Goal: Check status: Check status

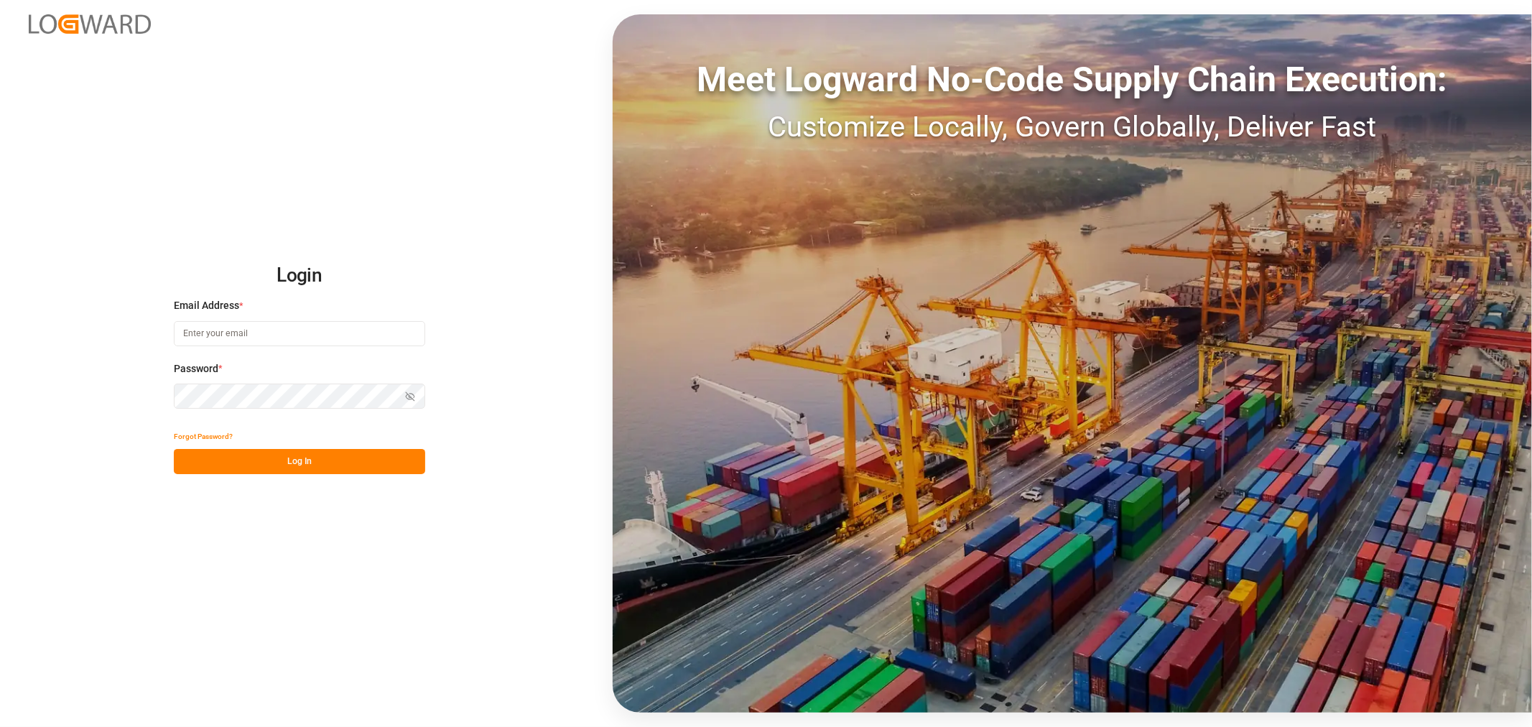
type input "huixin.gao@jamindustries.com"
click at [278, 462] on button "Log In" at bounding box center [299, 461] width 251 height 25
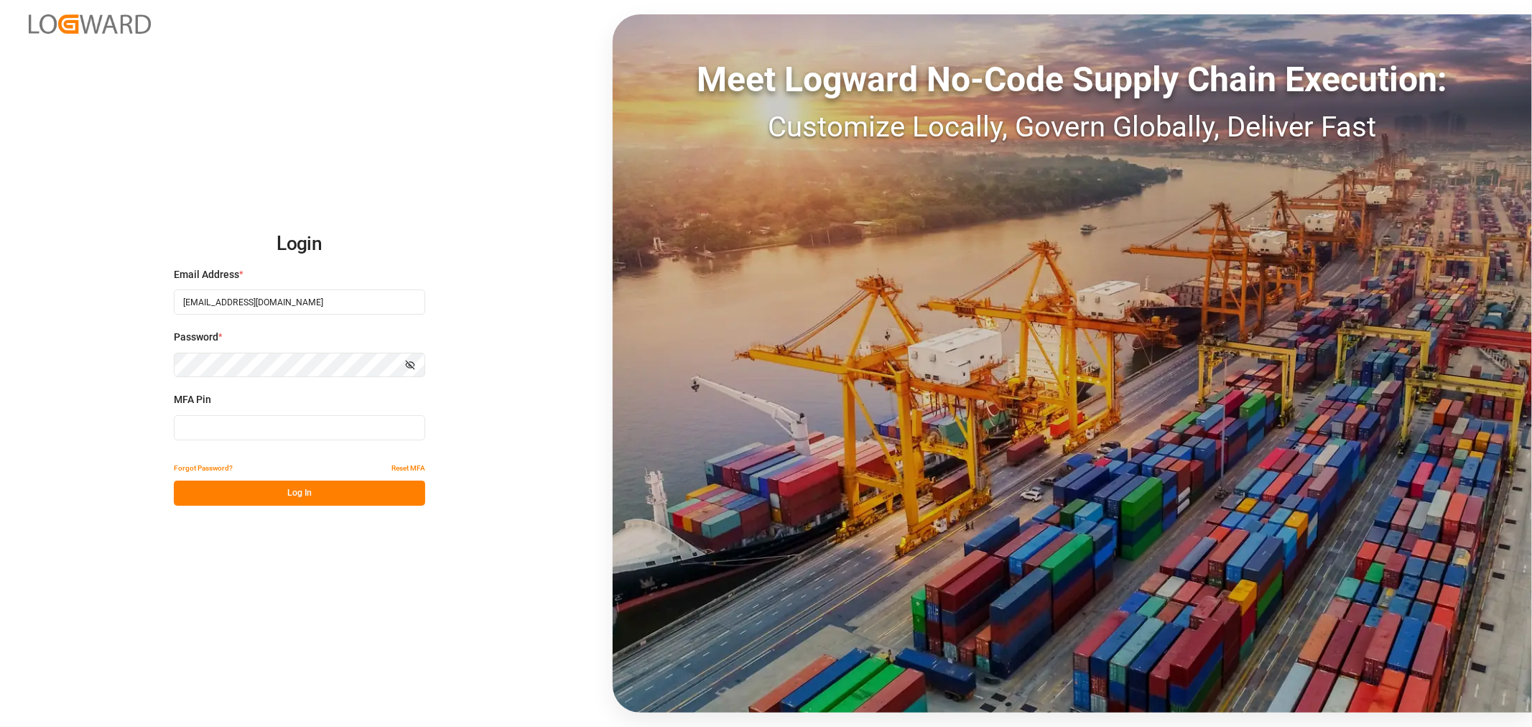
click at [244, 426] on input at bounding box center [299, 427] width 251 height 25
type input "610092"
click at [264, 501] on button "Log In" at bounding box center [299, 492] width 251 height 25
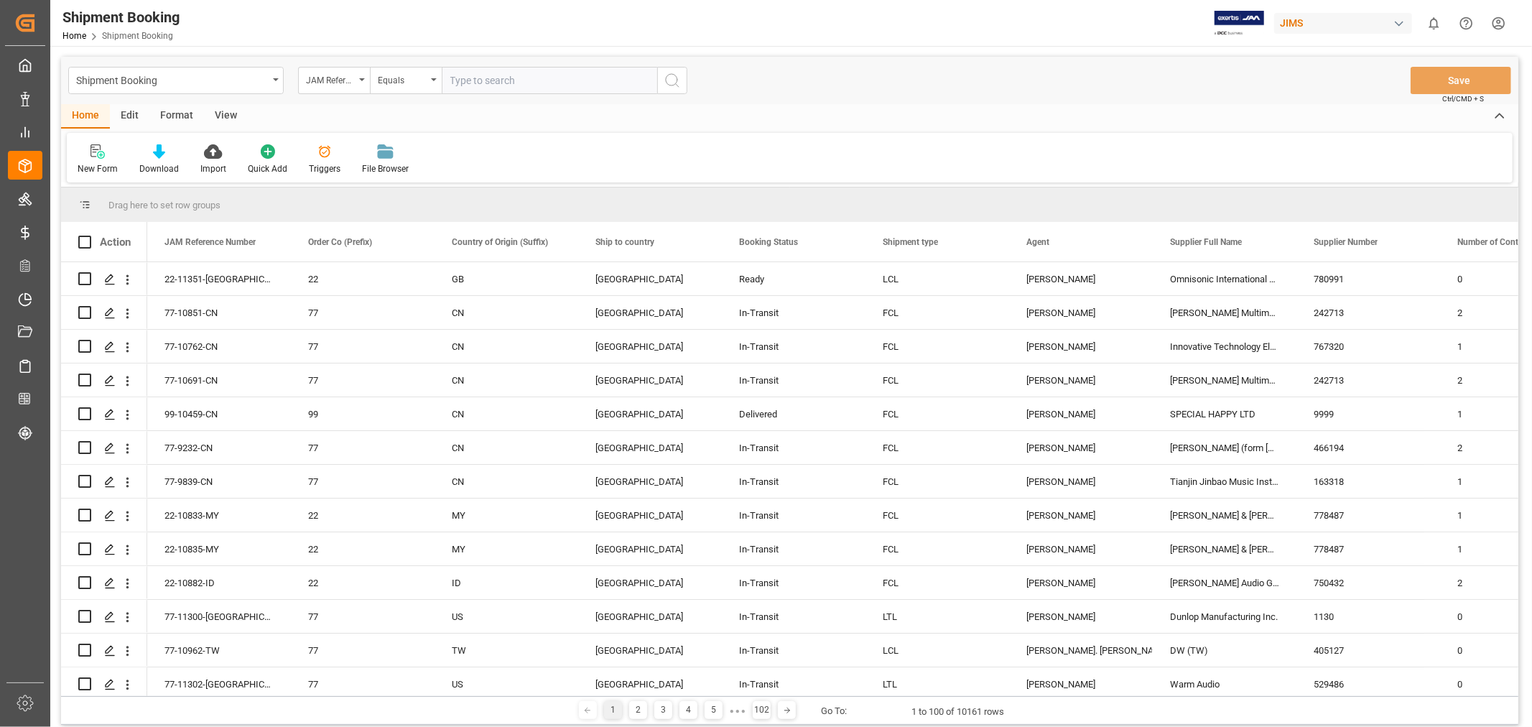
click at [517, 75] on input "text" at bounding box center [549, 80] width 215 height 27
type input "77-9898-cn"
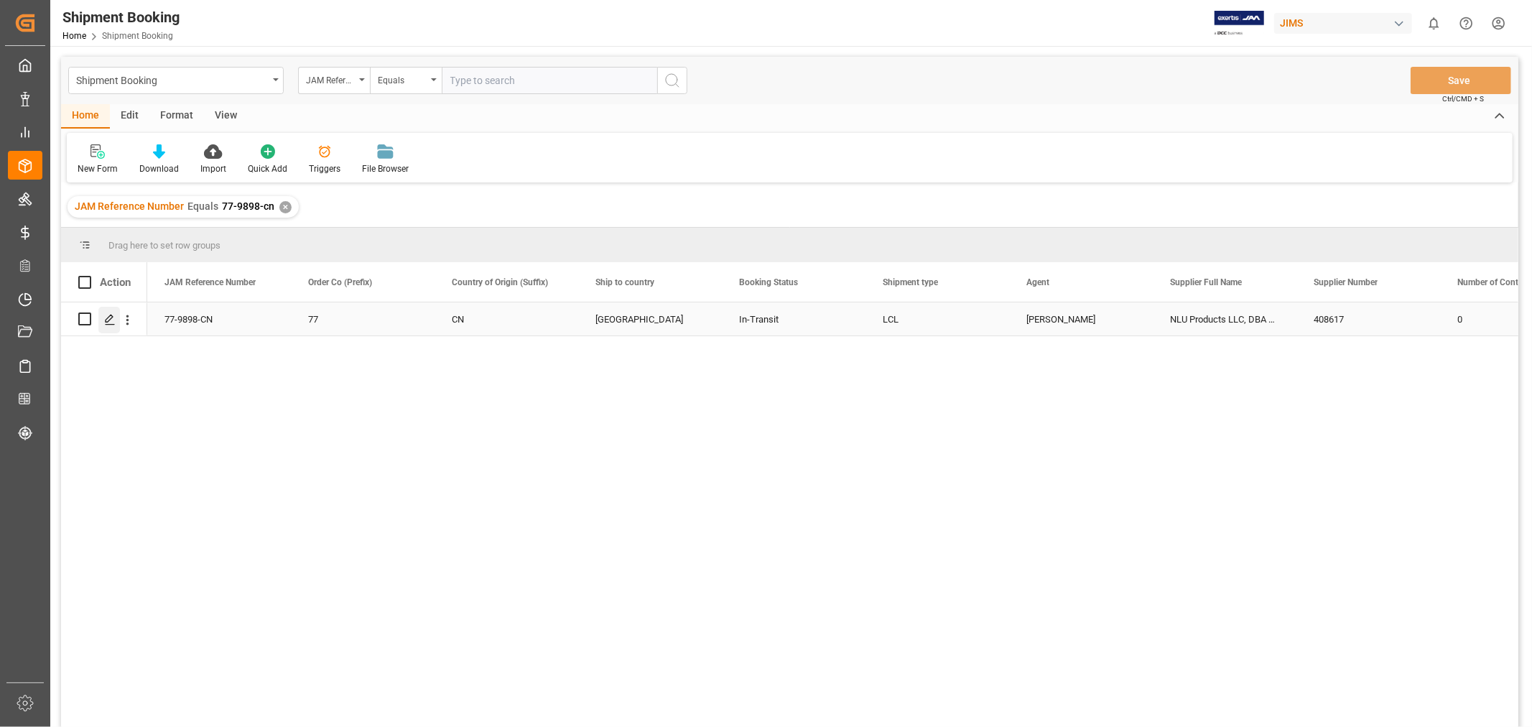
click at [108, 315] on icon "Press SPACE to select this row." at bounding box center [109, 319] width 11 height 11
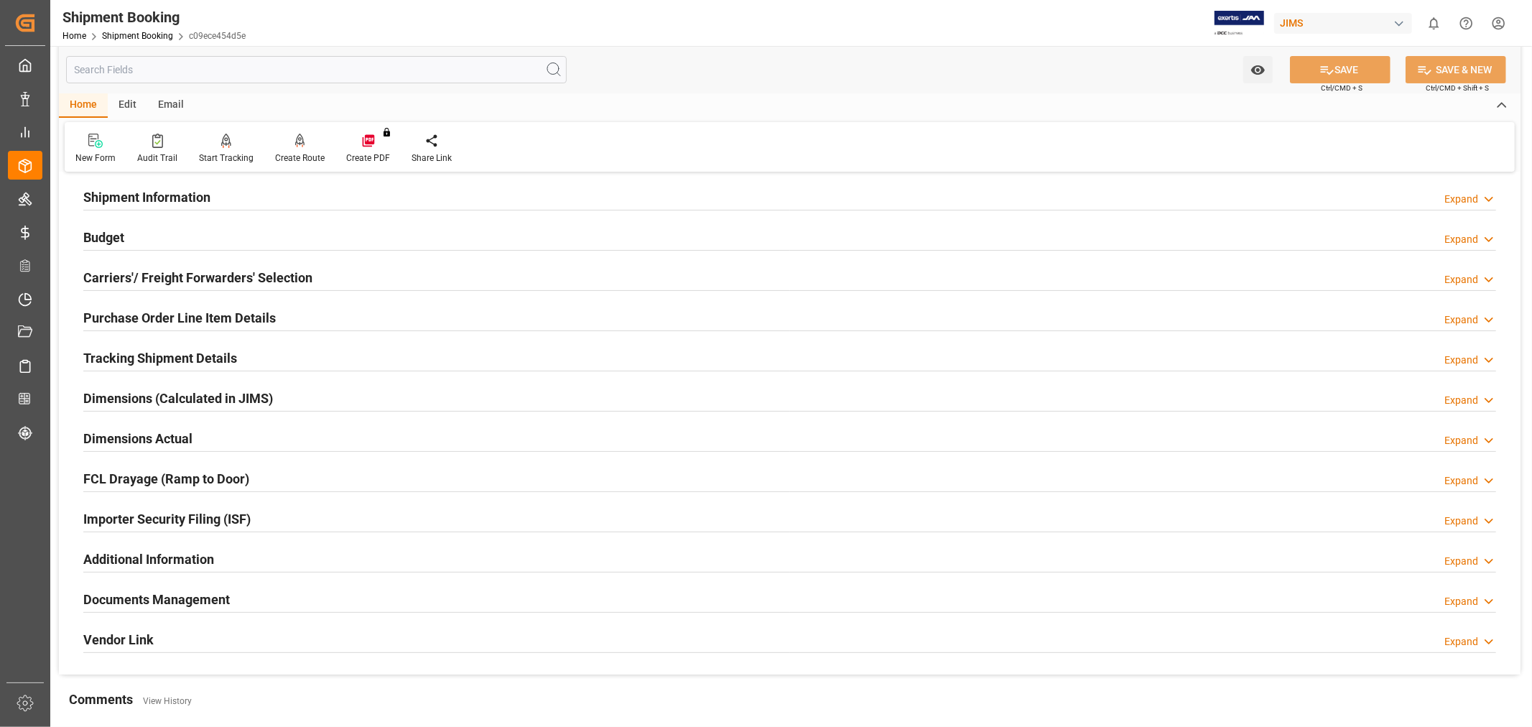
scroll to position [353, 0]
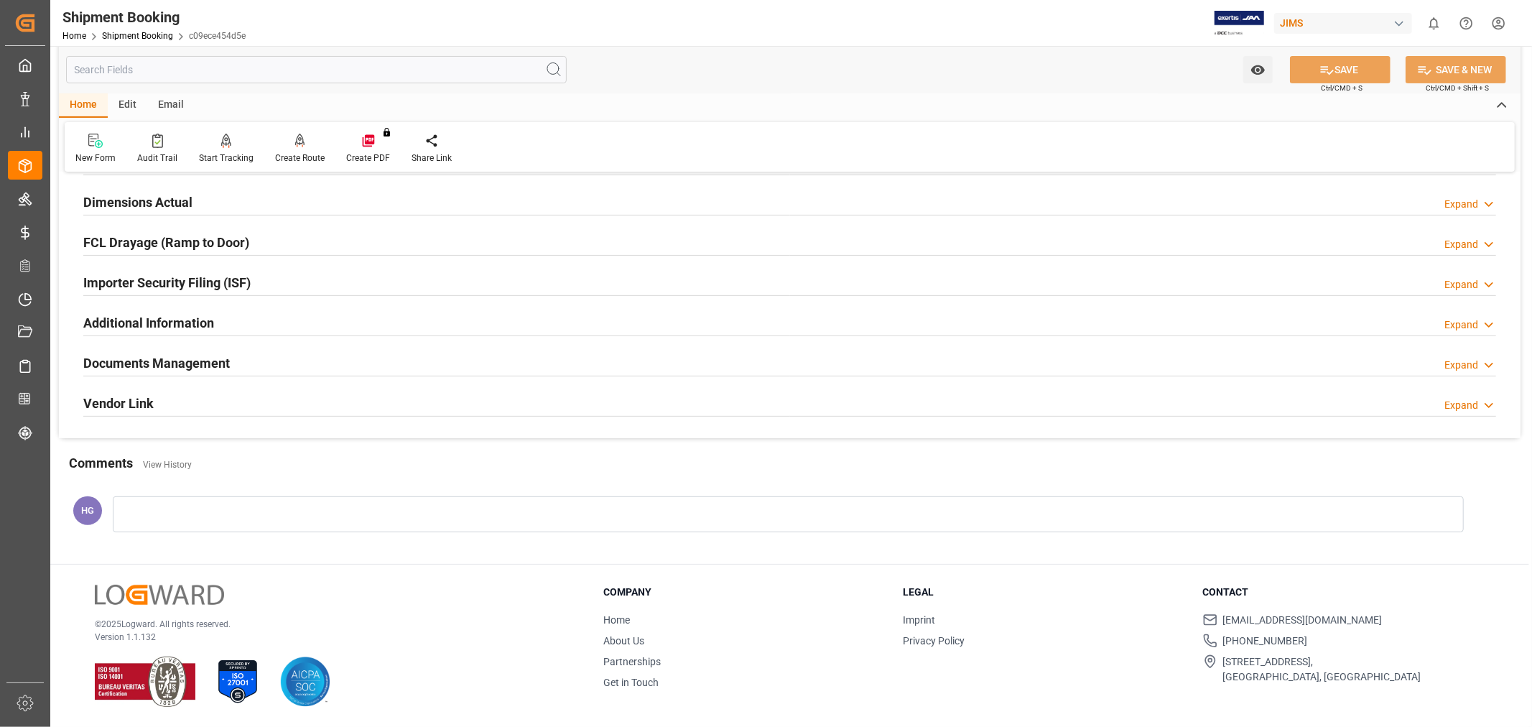
click at [182, 357] on h2 "Documents Management" at bounding box center [156, 362] width 146 height 19
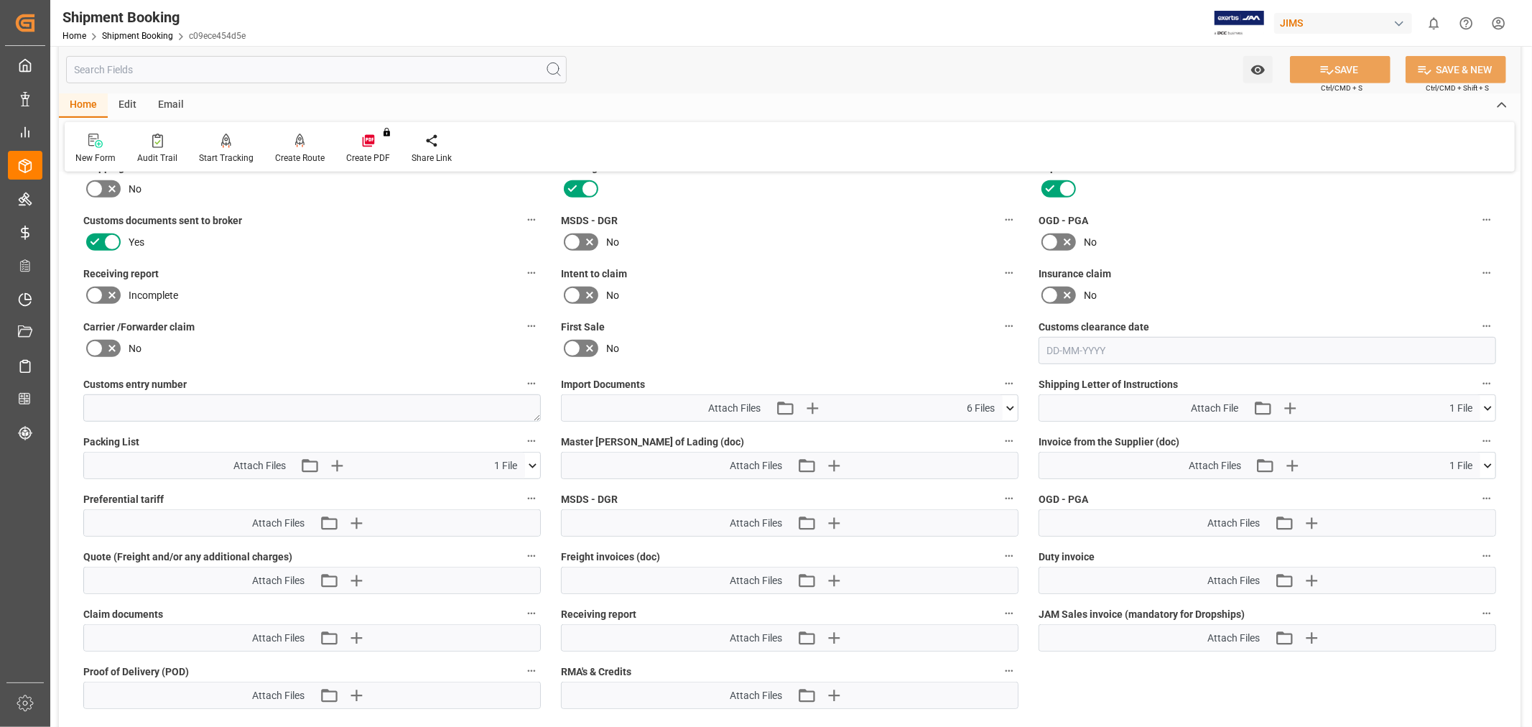
scroll to position [831, 0]
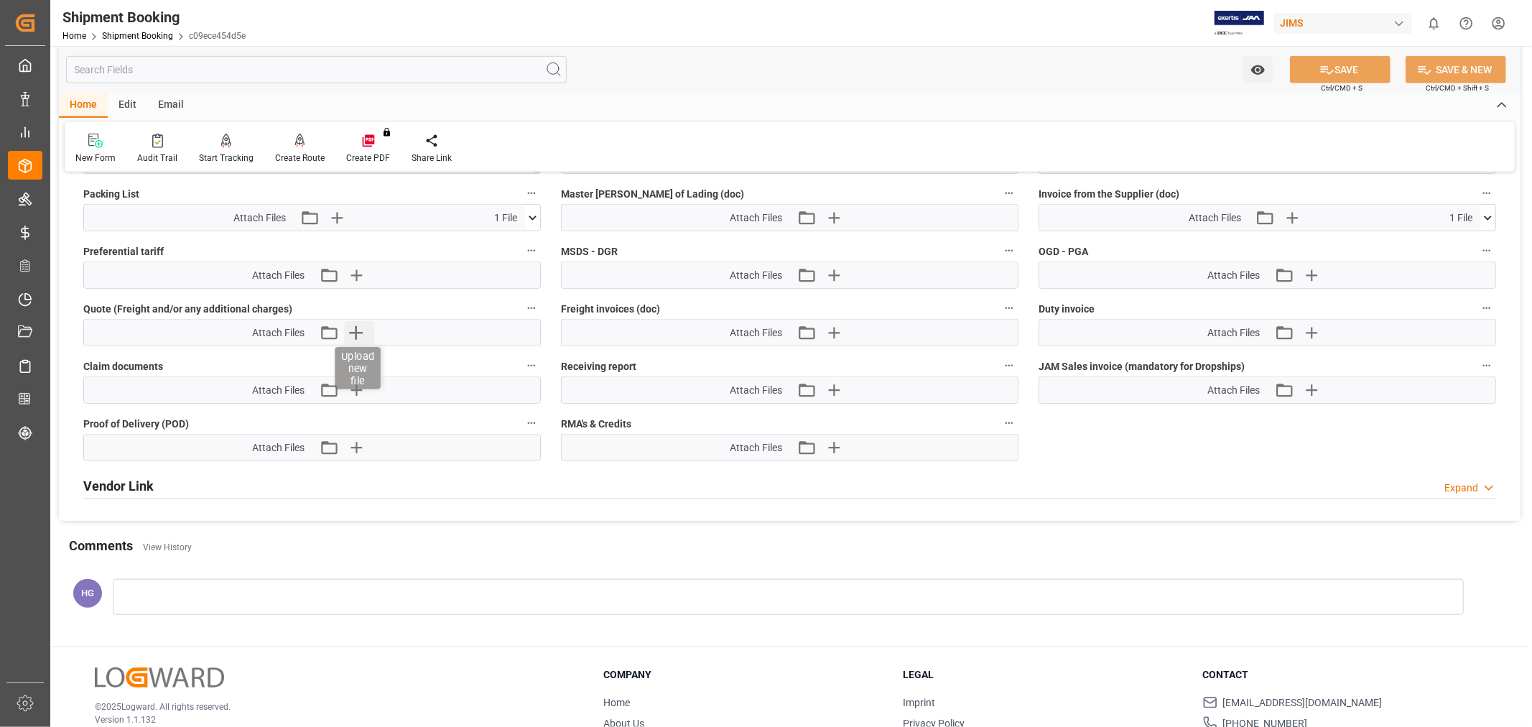
click at [356, 327] on icon "button" at bounding box center [356, 333] width 14 height 14
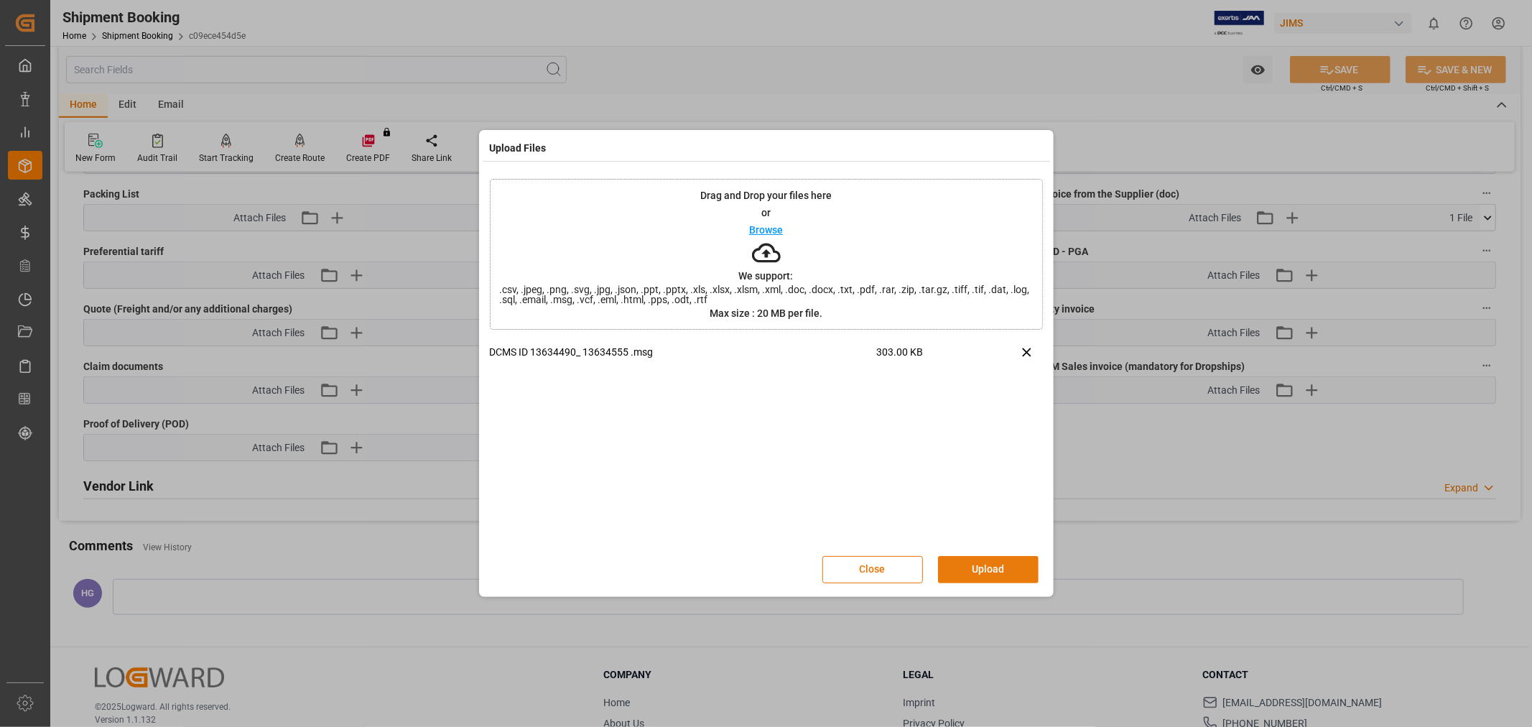
click at [969, 558] on button "Upload" at bounding box center [988, 569] width 101 height 27
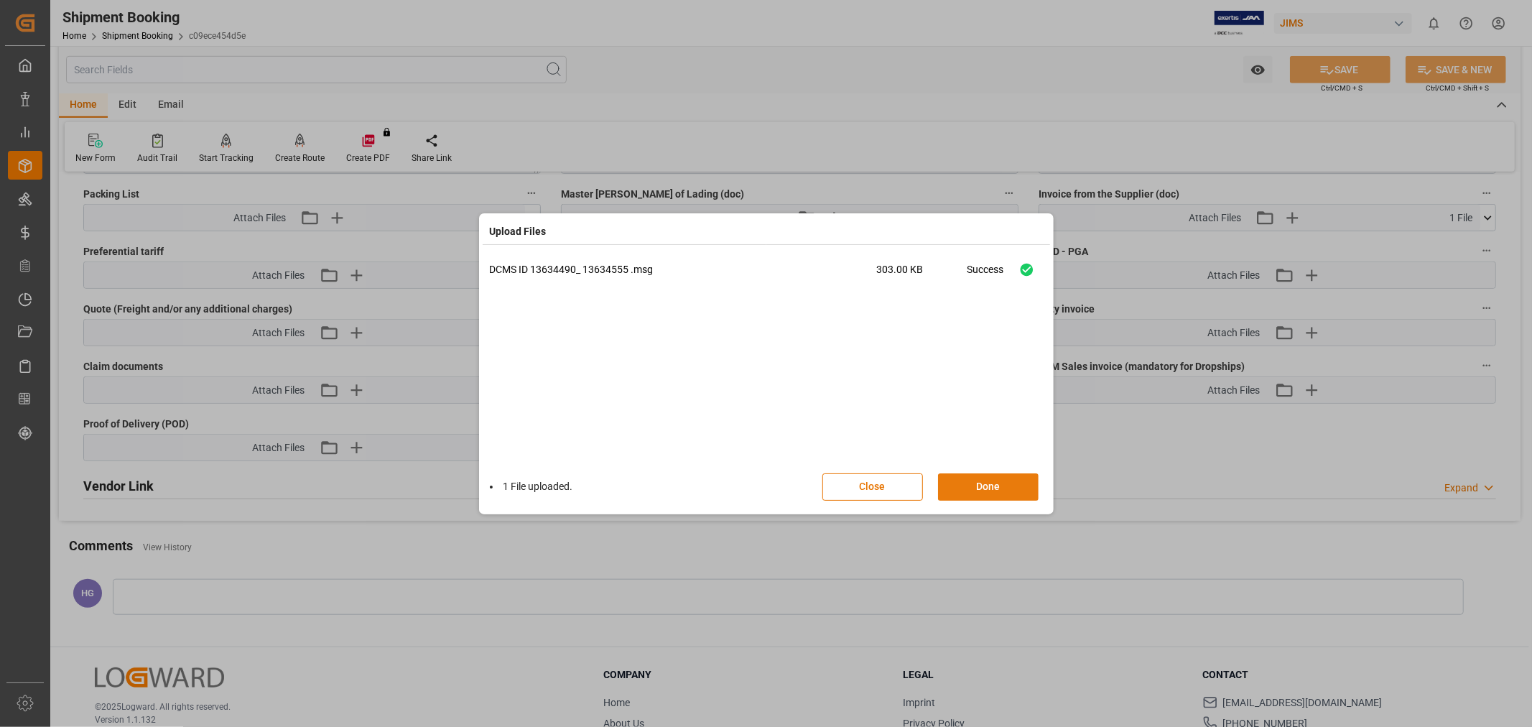
click at [975, 487] on button "Done" at bounding box center [988, 486] width 101 height 27
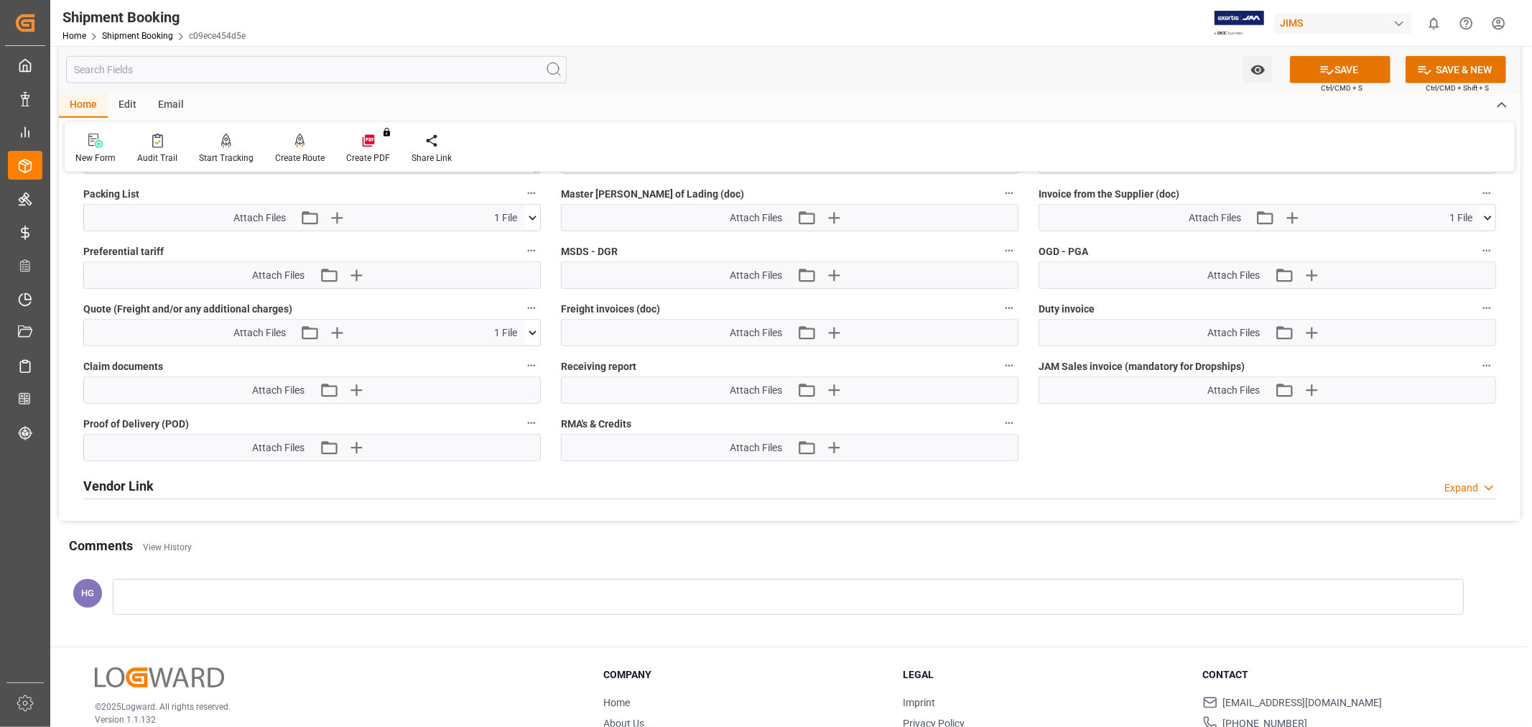
click at [473, 599] on div at bounding box center [788, 597] width 1351 height 36
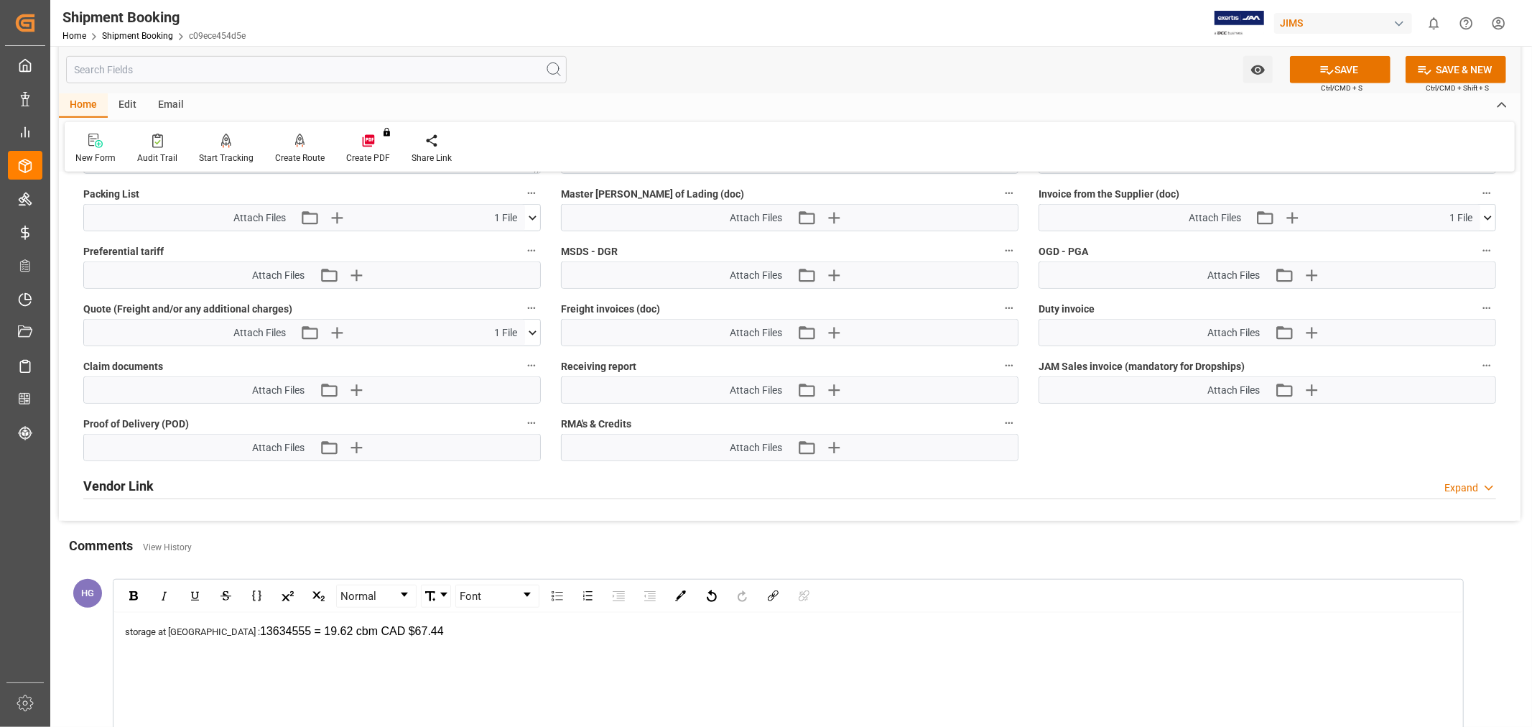
click at [137, 637] on div "storage at CN : 13634555 = 19.62 cbm CAD $67.44" at bounding box center [788, 704] width 1348 height 182
click at [368, 629] on div "storage at CN : 13634555 = 19.62 cbm CAD $67.44" at bounding box center [788, 631] width 1327 height 17
click at [181, 641] on span "due to CBSA system issue" at bounding box center [210, 646] width 110 height 11
click at [188, 641] on span "due to CBSA system issue" at bounding box center [210, 646] width 110 height 11
click at [396, 640] on div "reason: CBSA system issue" at bounding box center [788, 647] width 1327 height 14
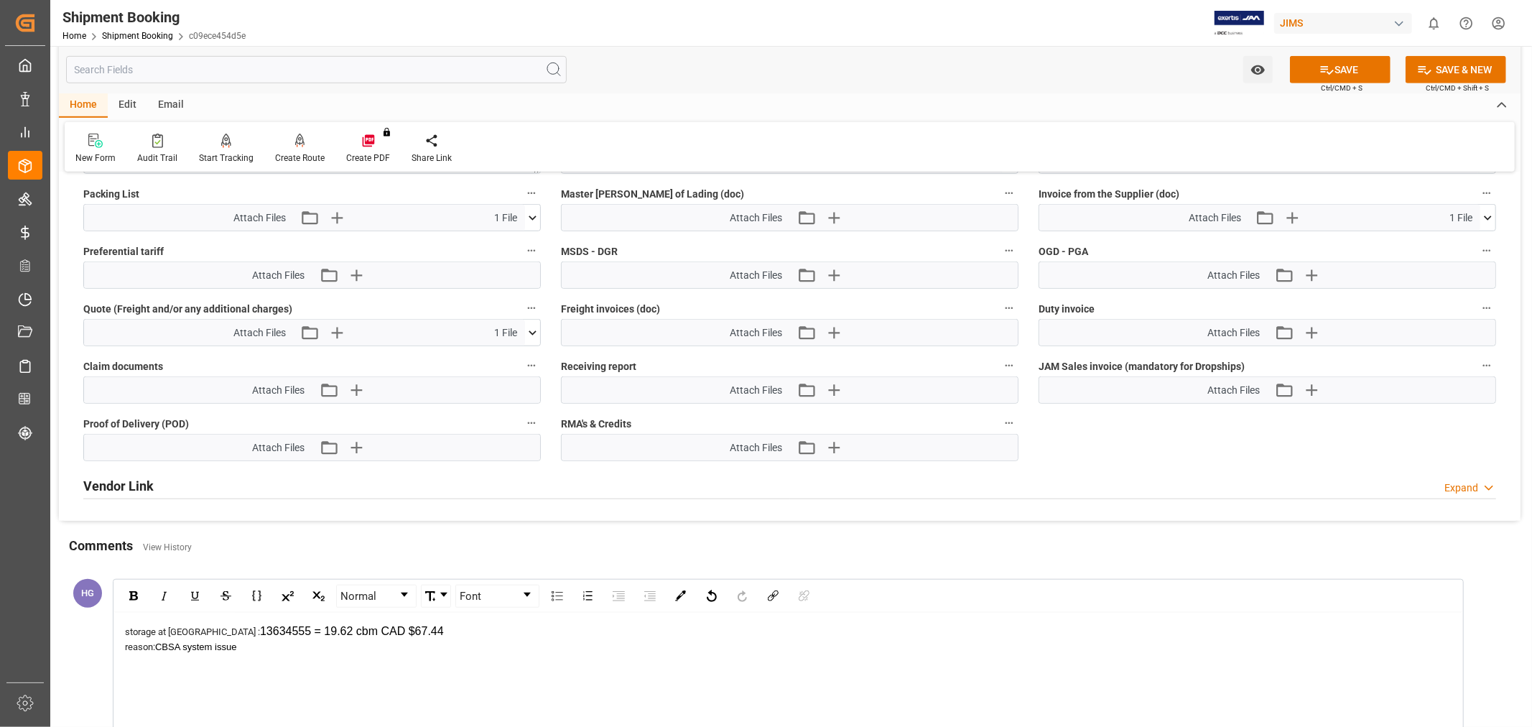
scroll to position [1132, 0]
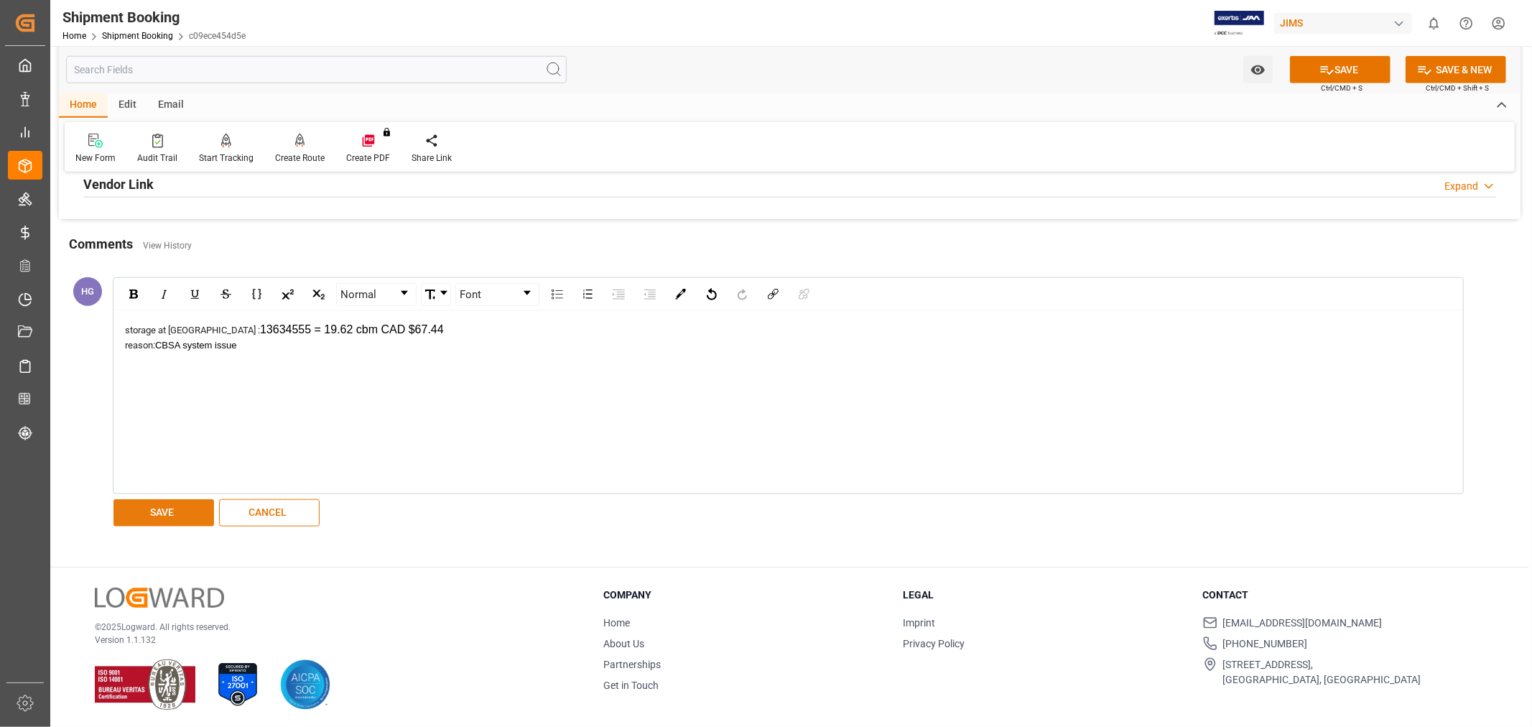
click at [144, 511] on button "SAVE" at bounding box center [163, 512] width 101 height 27
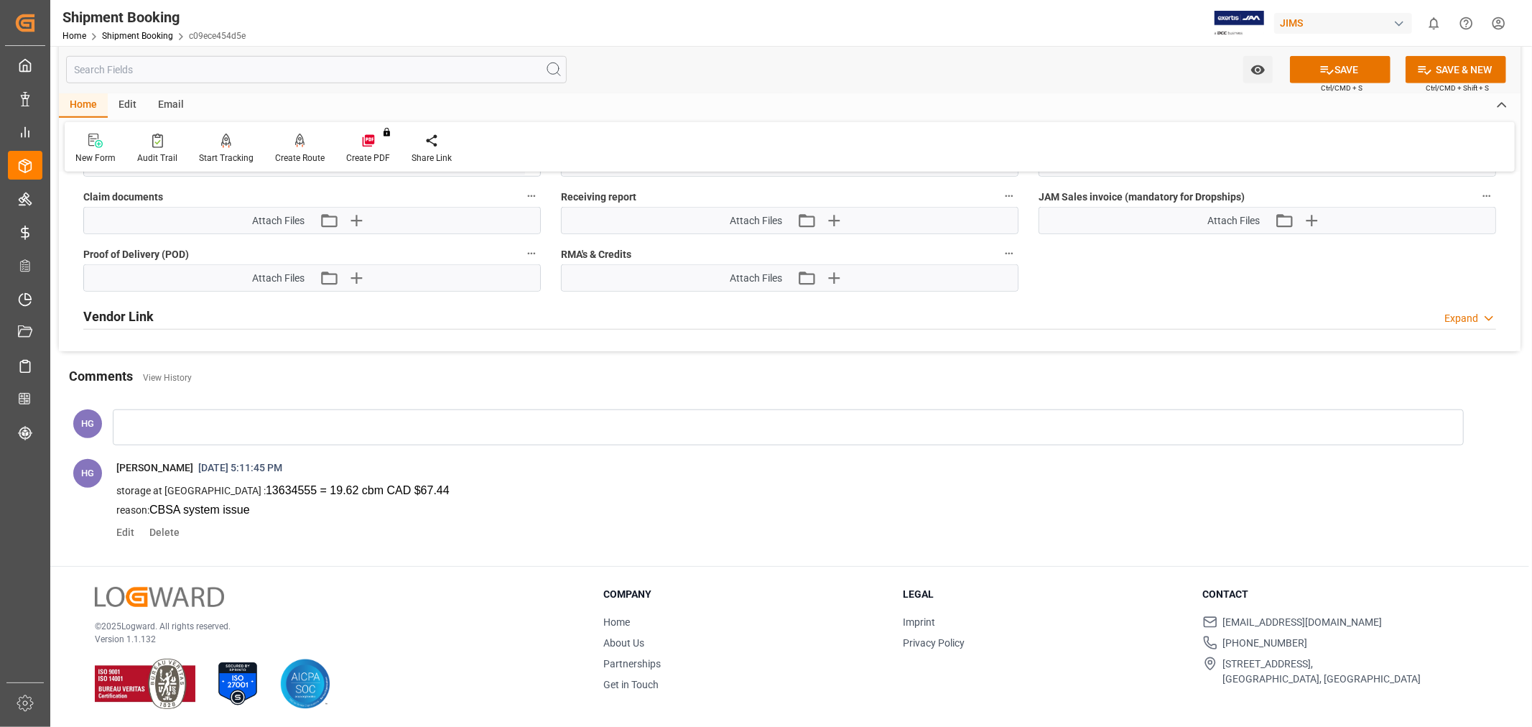
scroll to position [1000, 0]
click at [1324, 72] on icon at bounding box center [1326, 69] width 15 height 15
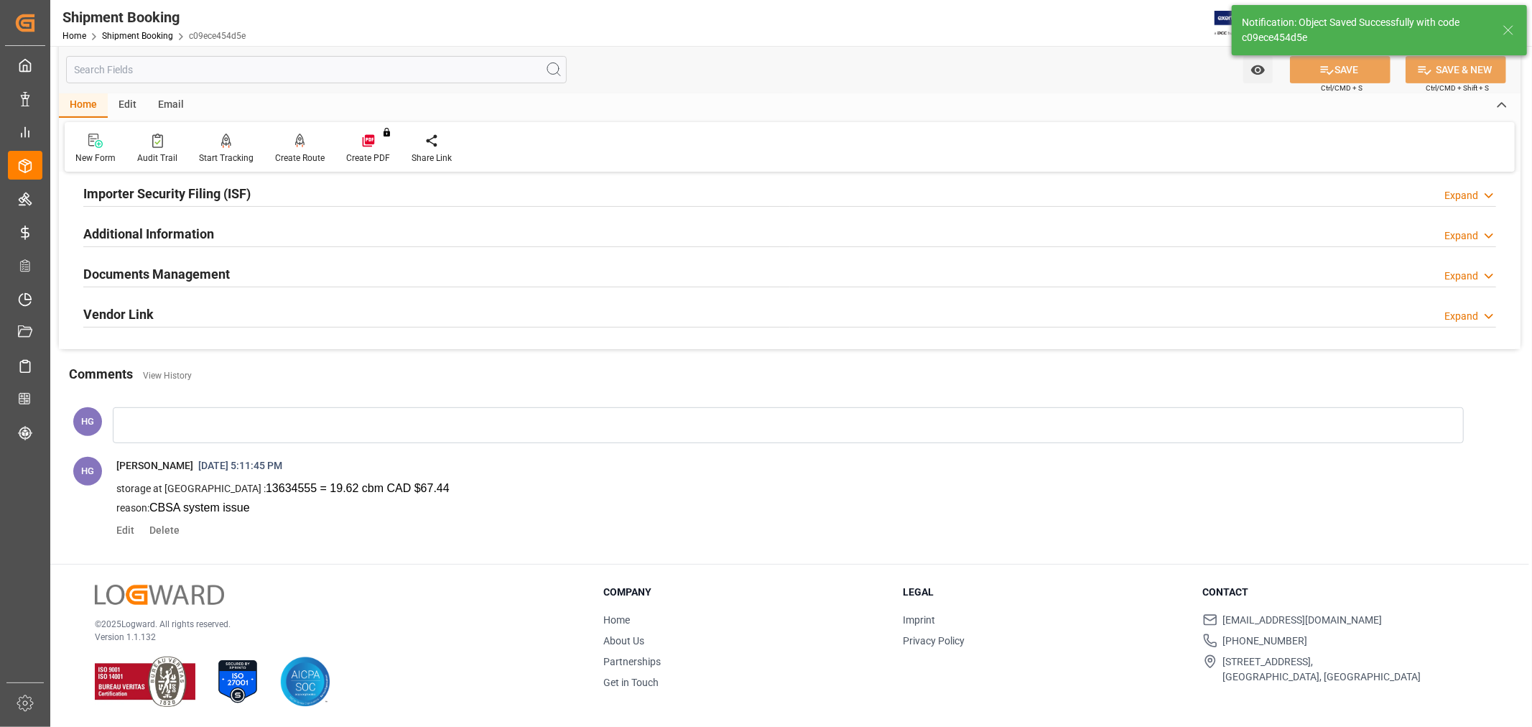
scroll to position [441, 0]
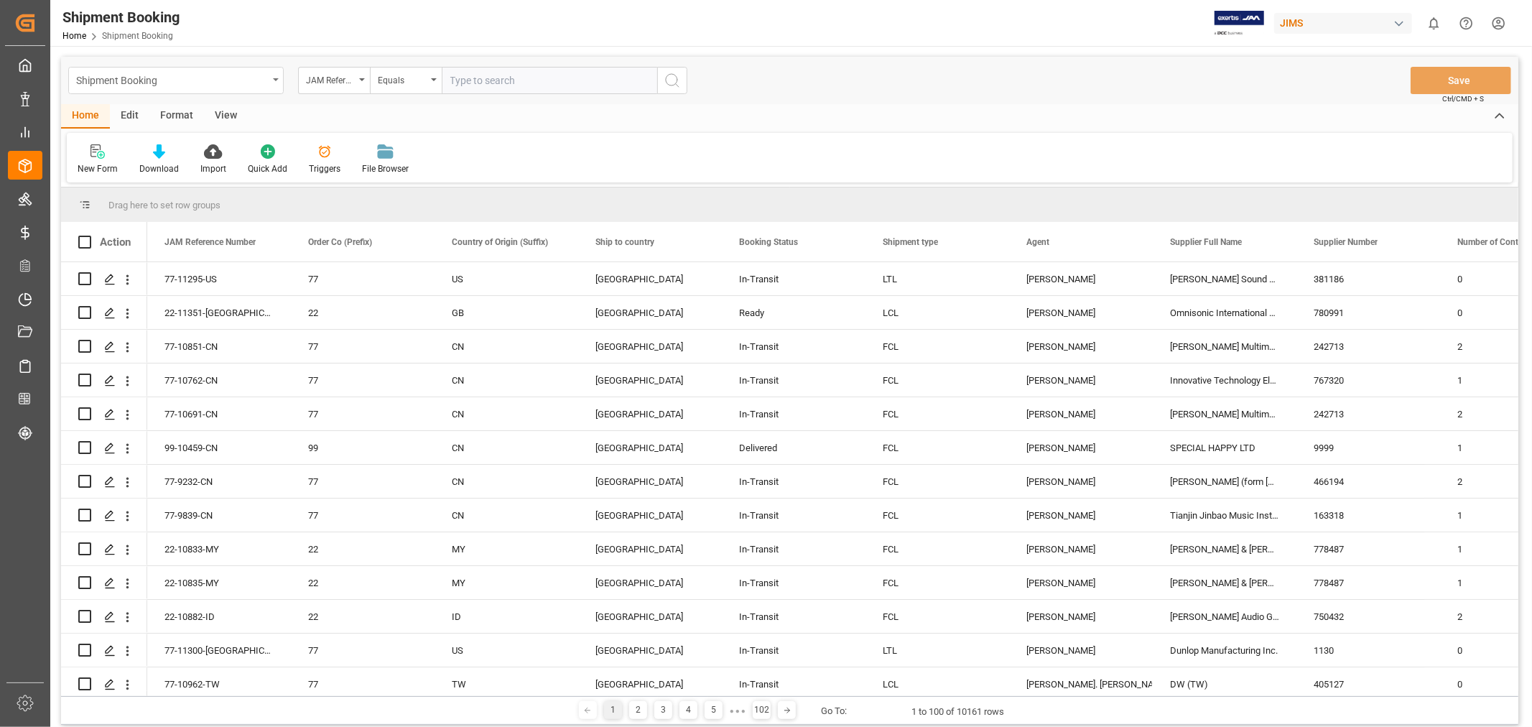
click at [276, 79] on icon "open menu" at bounding box center [276, 79] width 6 height 3
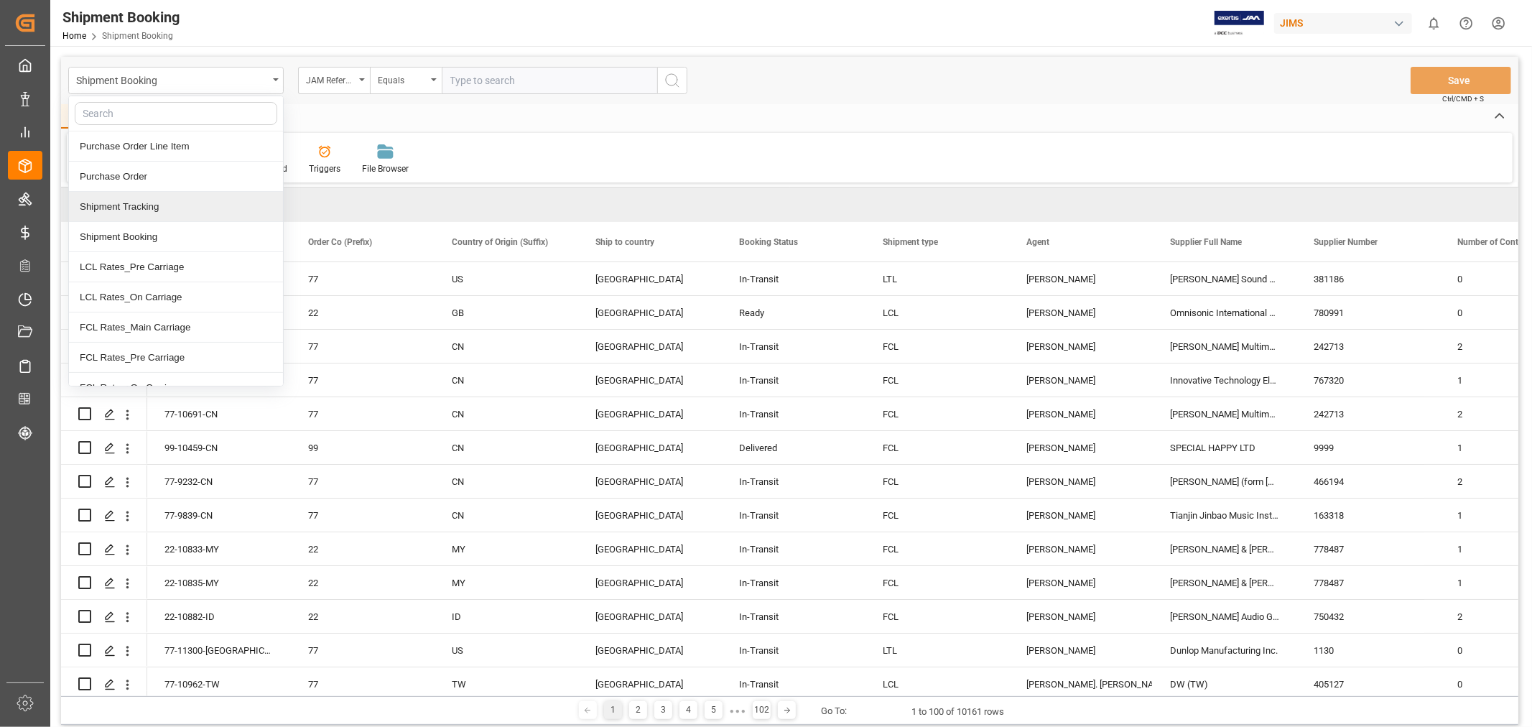
click at [182, 211] on div "Shipment Tracking" at bounding box center [176, 207] width 214 height 30
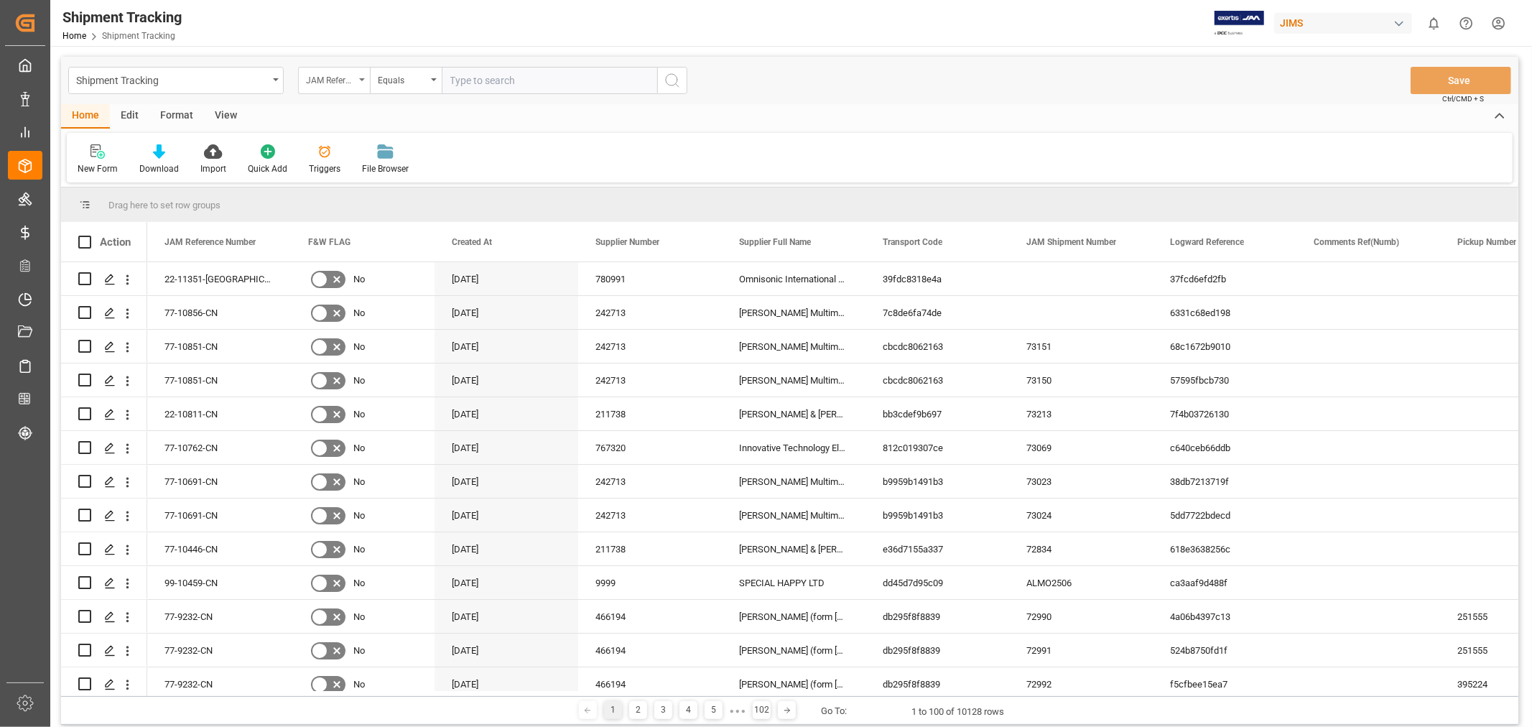
click at [348, 82] on div "JAM Reference Number" at bounding box center [330, 78] width 49 height 17
type input "agent"
click at [329, 144] on div "Agent" at bounding box center [406, 146] width 214 height 30
click at [457, 87] on div "Select Items" at bounding box center [543, 80] width 187 height 15
type input "hui"
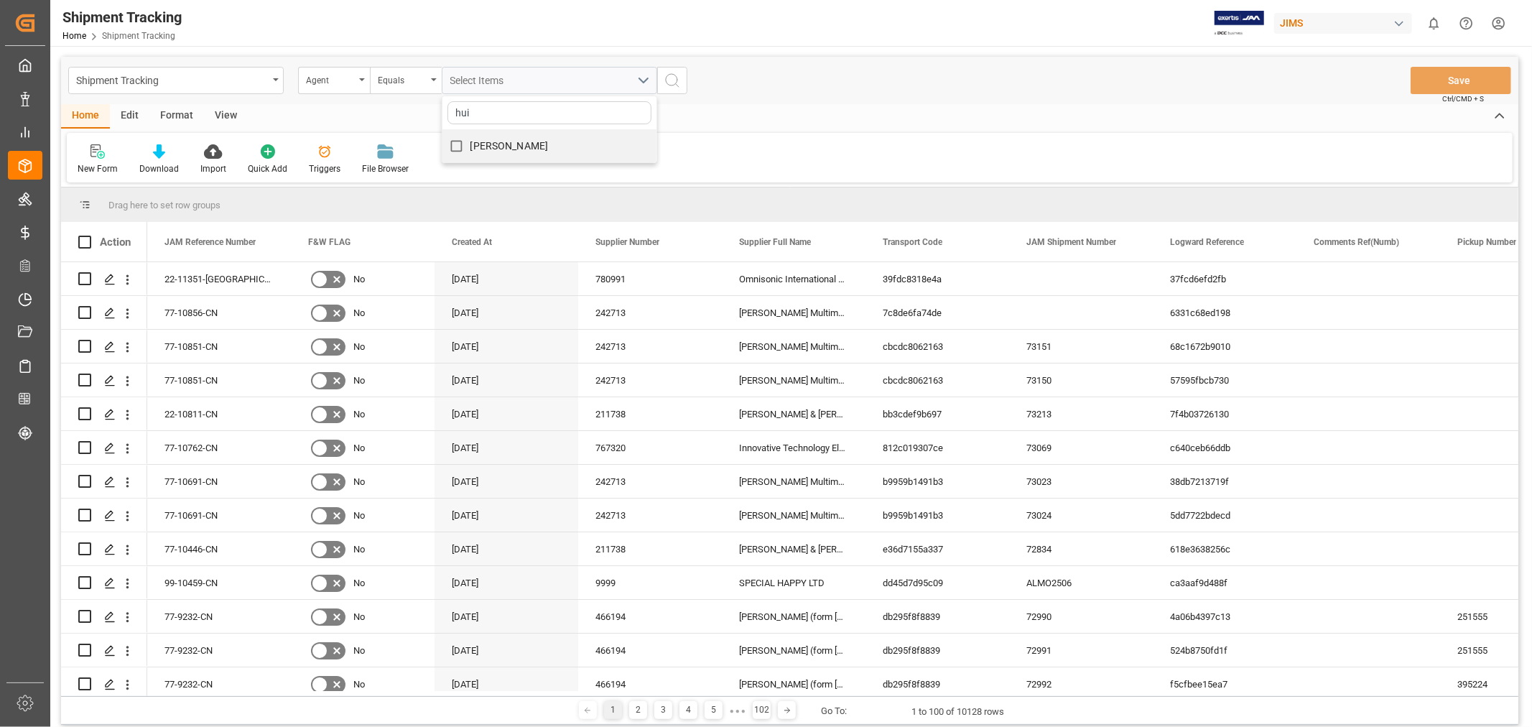
click at [458, 144] on input "[PERSON_NAME]" at bounding box center [456, 146] width 28 height 28
checkbox input "true"
click at [673, 79] on icon "search button" at bounding box center [672, 80] width 17 height 17
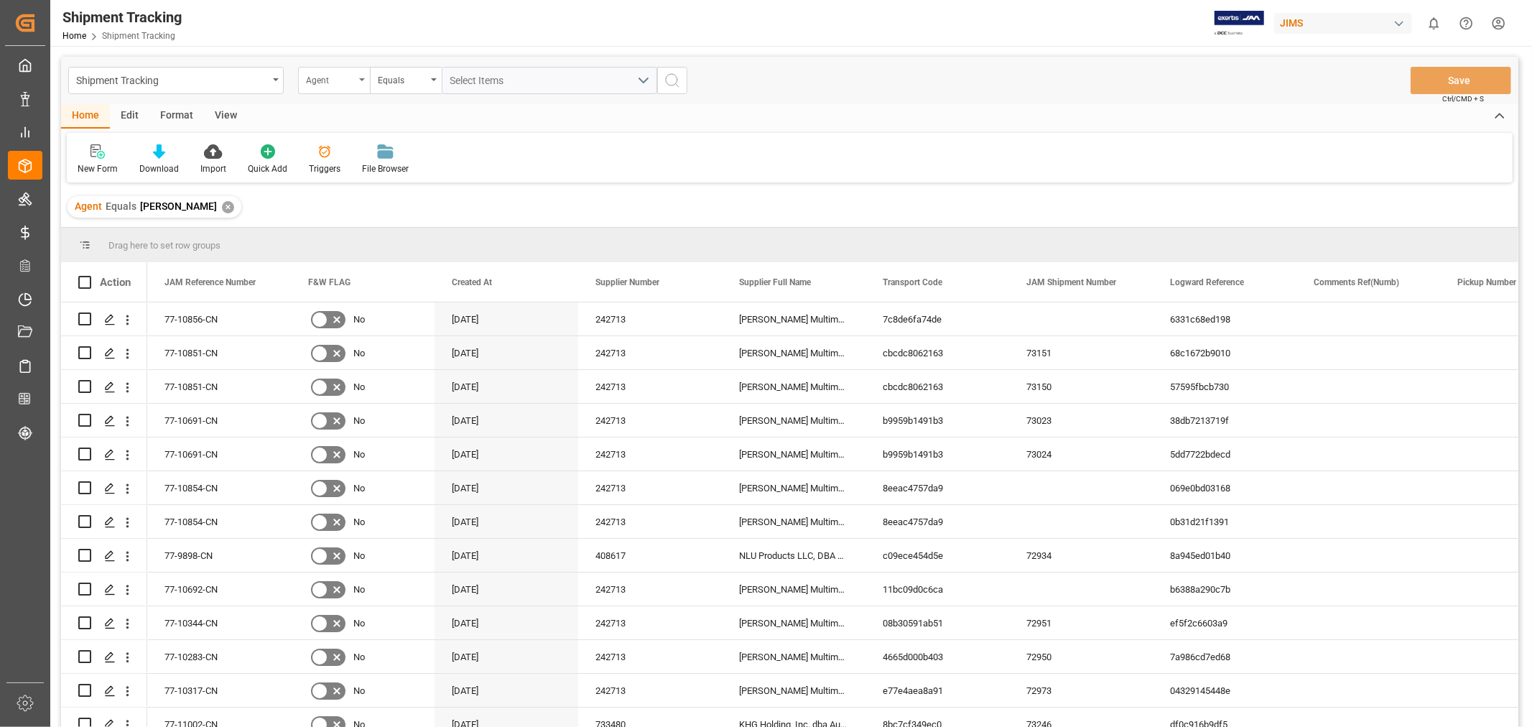
click at [359, 83] on div "Agent" at bounding box center [334, 80] width 72 height 27
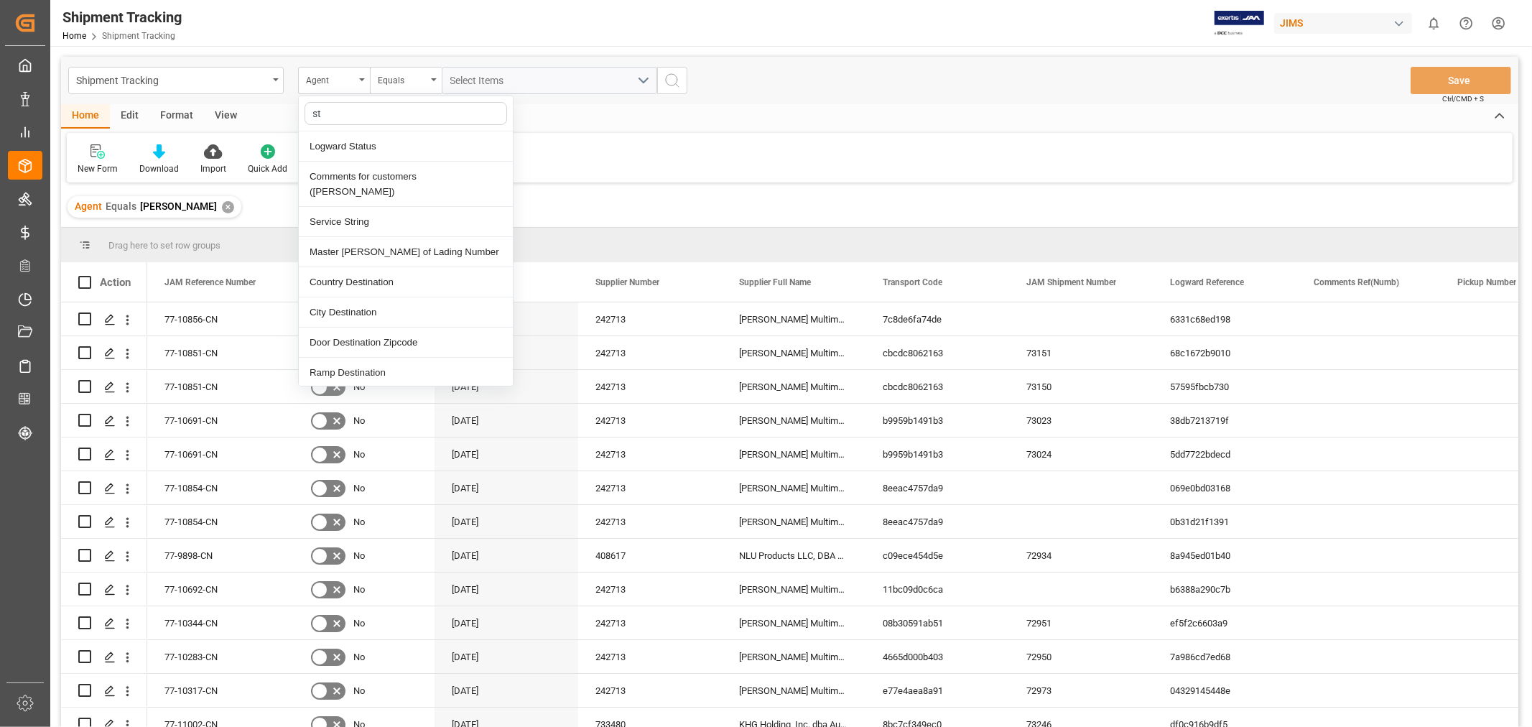
type input "sta"
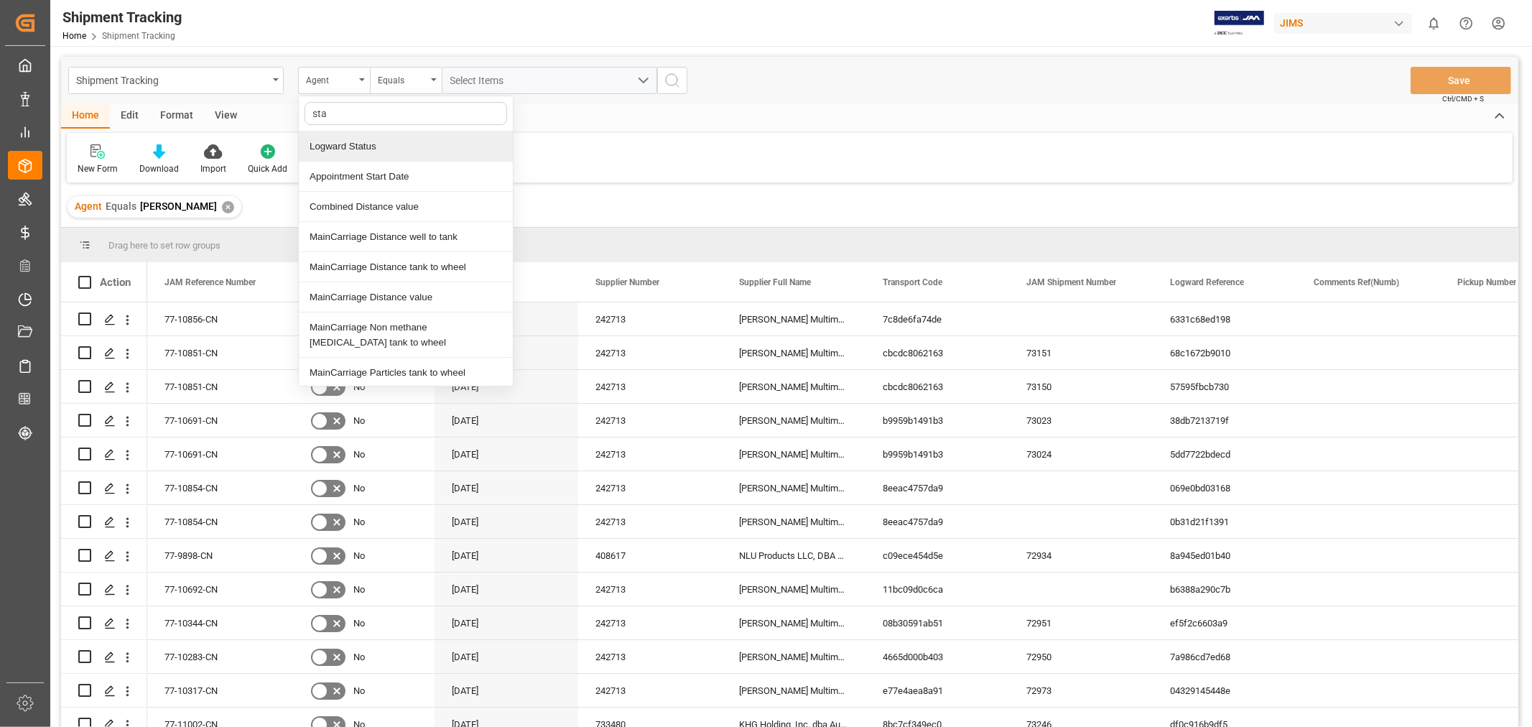
click at [319, 152] on div "Logward Status" at bounding box center [406, 146] width 214 height 30
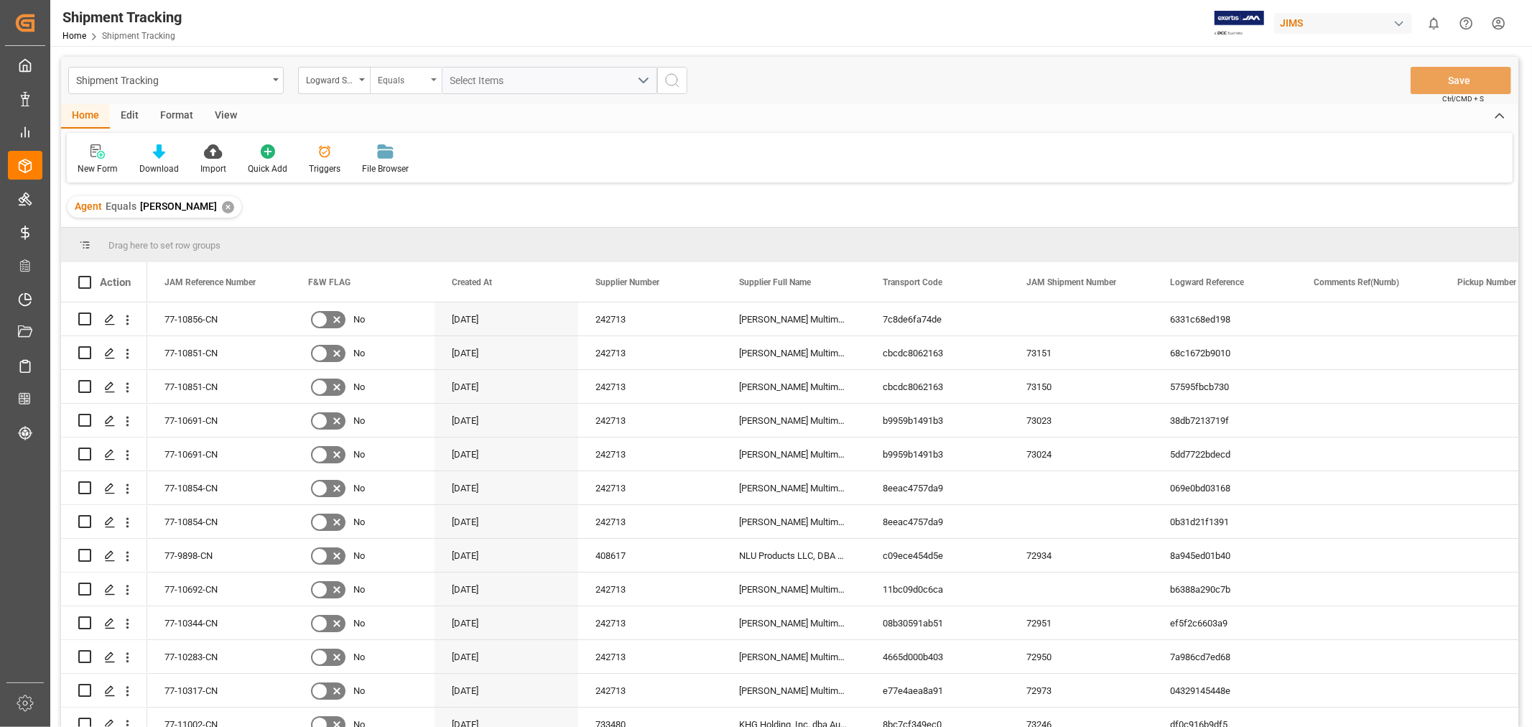
click at [390, 76] on div "Equals" at bounding box center [402, 78] width 49 height 17
click at [397, 210] on div "Contains" at bounding box center [478, 207] width 214 height 30
click at [485, 82] on span "Select Items" at bounding box center [480, 80] width 61 height 11
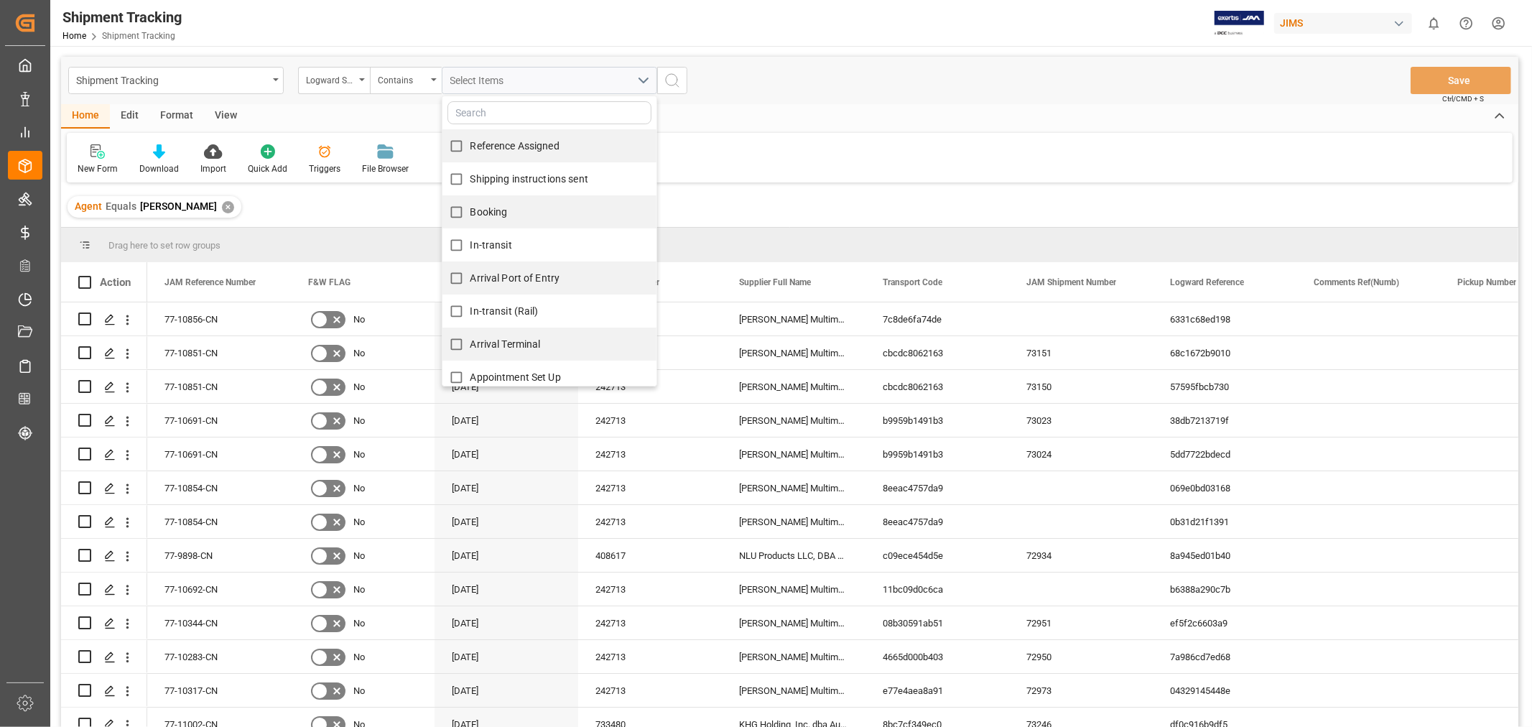
click at [492, 142] on span "Reference Assigned" at bounding box center [514, 145] width 89 height 11
click at [470, 142] on input "Reference Assigned" at bounding box center [456, 146] width 28 height 28
checkbox input "true"
click at [500, 178] on span "Shipping instructions sent" at bounding box center [529, 178] width 118 height 11
click at [470, 178] on input "Shipping instructions sent" at bounding box center [456, 179] width 28 height 28
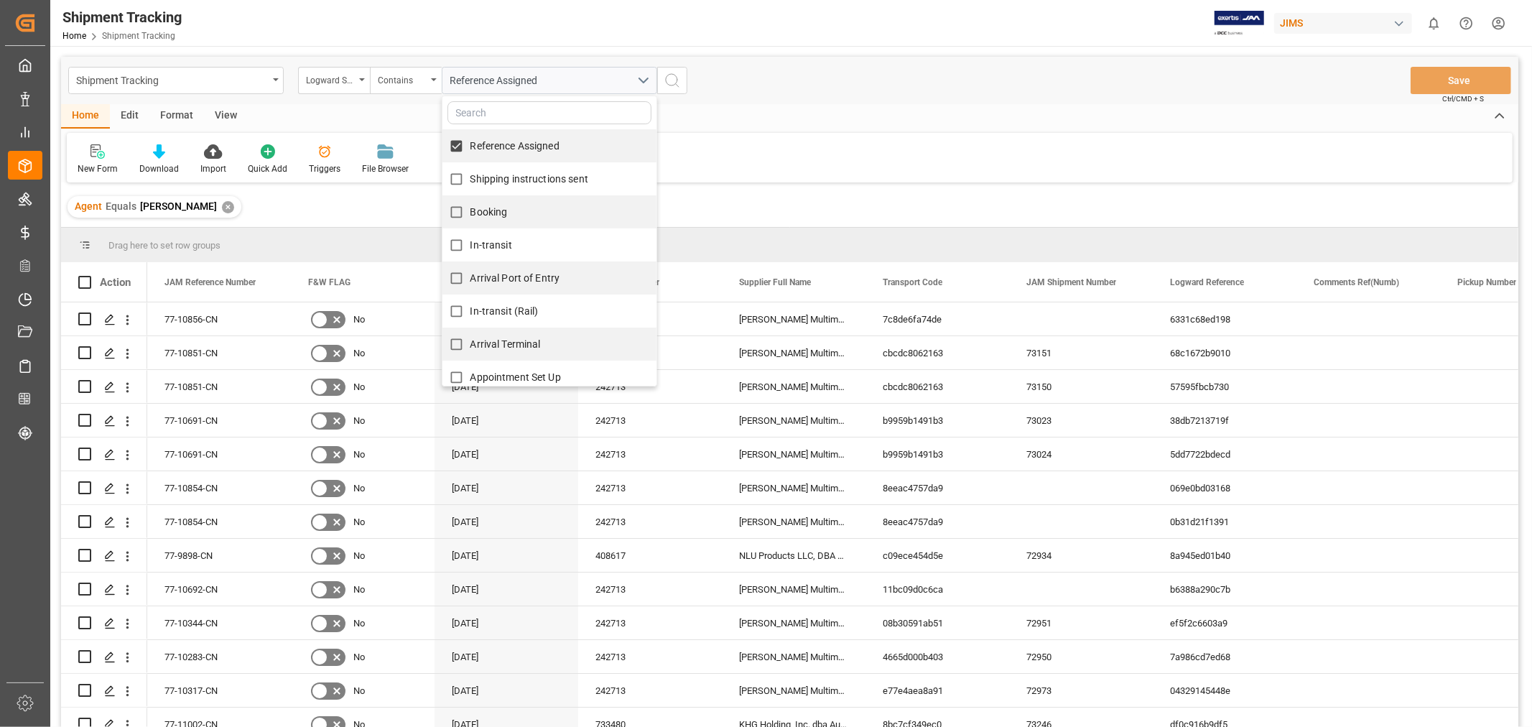
checkbox input "true"
click at [503, 208] on span "Booking" at bounding box center [488, 211] width 37 height 11
click at [470, 208] on input "Booking" at bounding box center [456, 212] width 28 height 28
checkbox input "true"
click at [493, 245] on span "In-transit" at bounding box center [491, 244] width 42 height 11
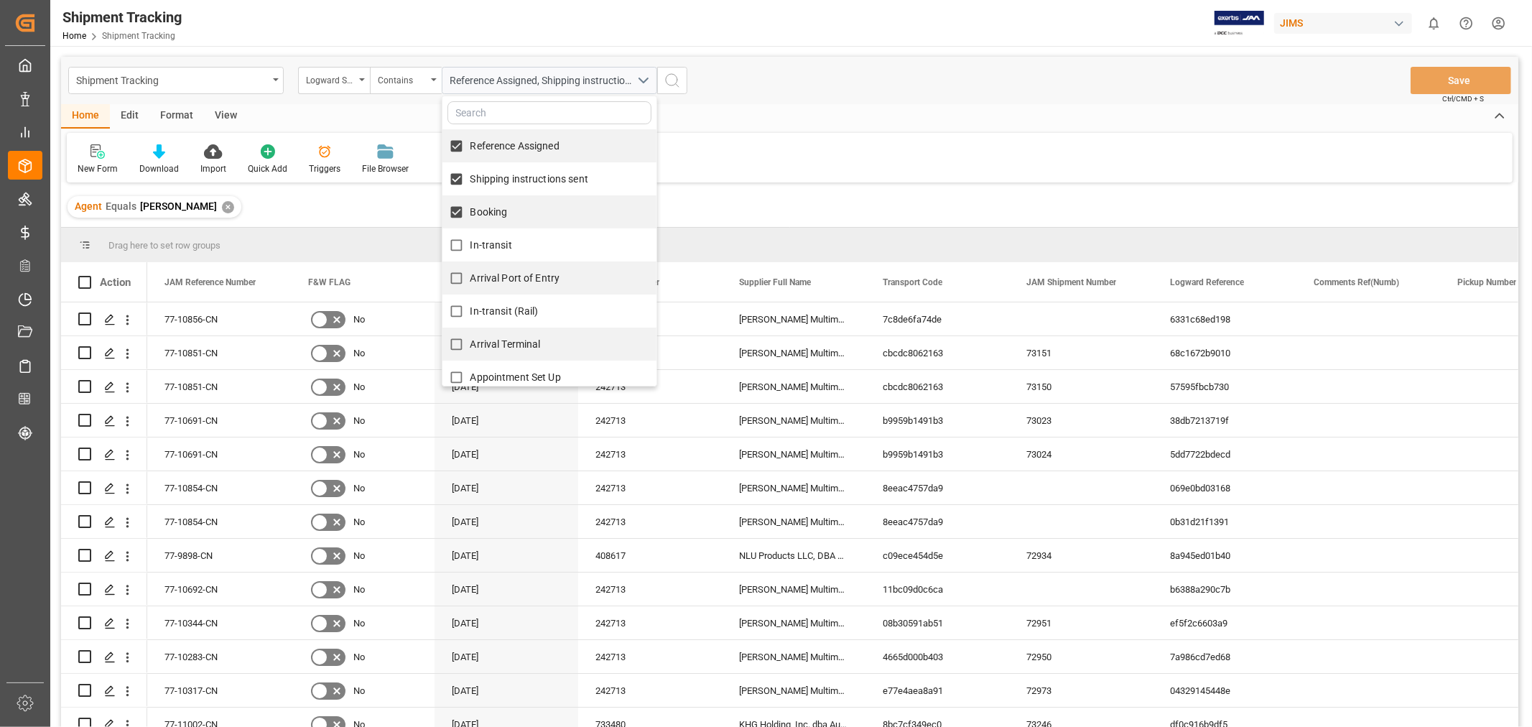
click at [470, 245] on input "In-transit" at bounding box center [456, 245] width 28 height 28
checkbox input "true"
click at [496, 280] on span "Arrival Port of Entry" at bounding box center [515, 277] width 90 height 11
click at [470, 280] on input "Arrival Port of Entry" at bounding box center [456, 278] width 28 height 28
checkbox input "true"
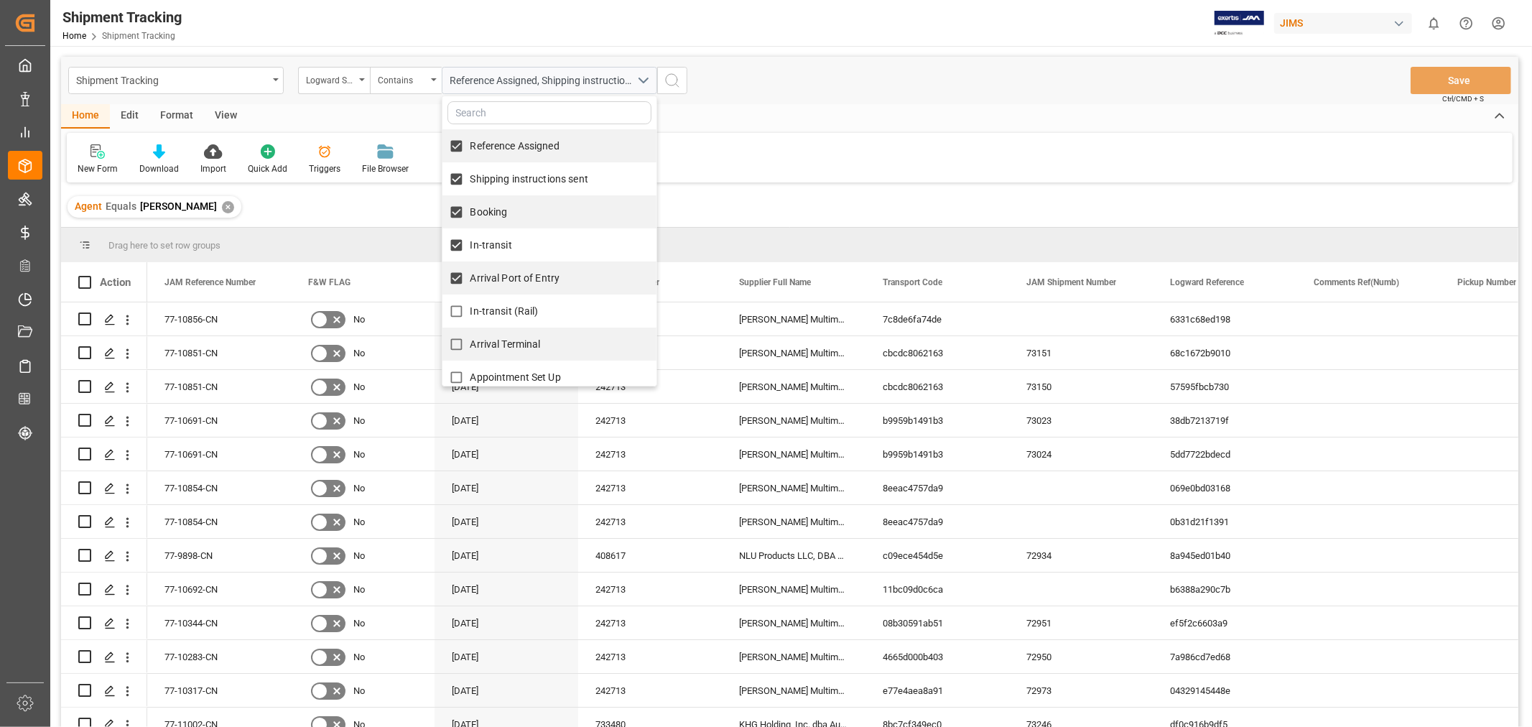
click at [493, 310] on span "In-transit (Rail)" at bounding box center [504, 310] width 68 height 11
click at [470, 310] on input "In-transit (Rail)" at bounding box center [456, 311] width 28 height 28
checkbox input "true"
click at [498, 342] on span "Arrival Terminal" at bounding box center [505, 343] width 70 height 11
click at [470, 342] on input "Arrival Terminal" at bounding box center [456, 344] width 28 height 28
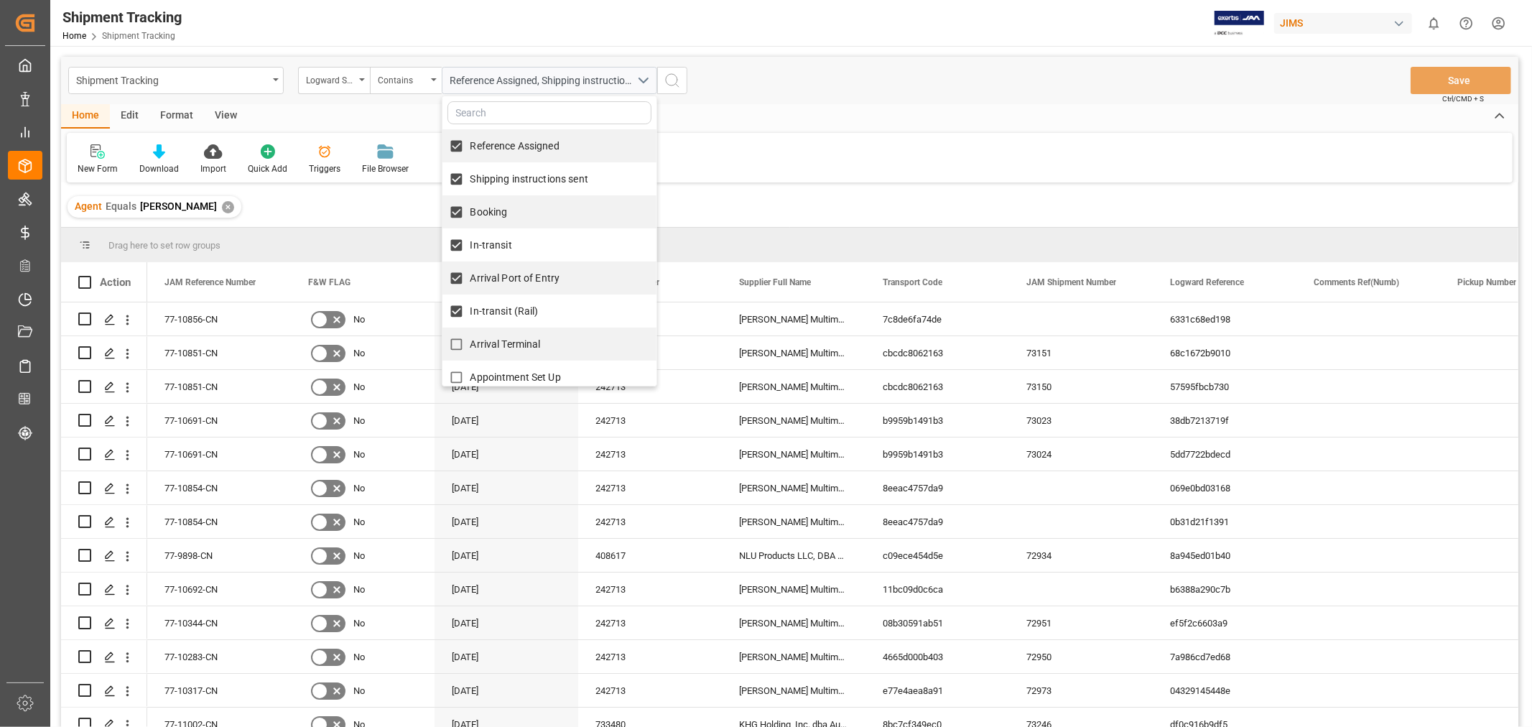
checkbox input "true"
click at [499, 374] on span "Appointment Set Up" at bounding box center [515, 376] width 90 height 11
click at [470, 374] on input "Appointment Set Up" at bounding box center [456, 377] width 28 height 28
checkbox input "true"
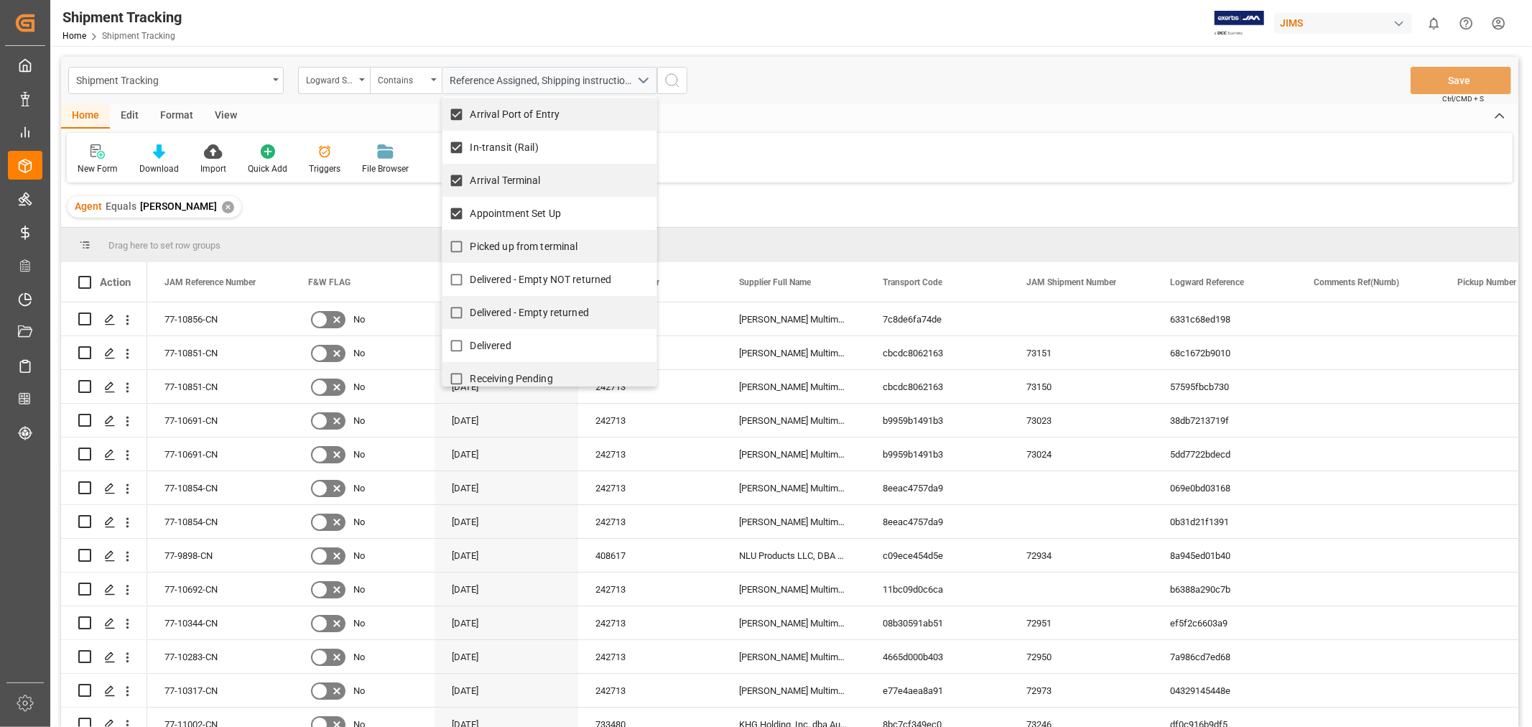
scroll to position [165, 0]
click at [529, 249] on span "Picked up from terminal" at bounding box center [524, 244] width 108 height 11
click at [470, 249] on input "Picked up from terminal" at bounding box center [456, 245] width 28 height 28
checkbox input "true"
click at [671, 73] on icon "search button" at bounding box center [672, 80] width 17 height 17
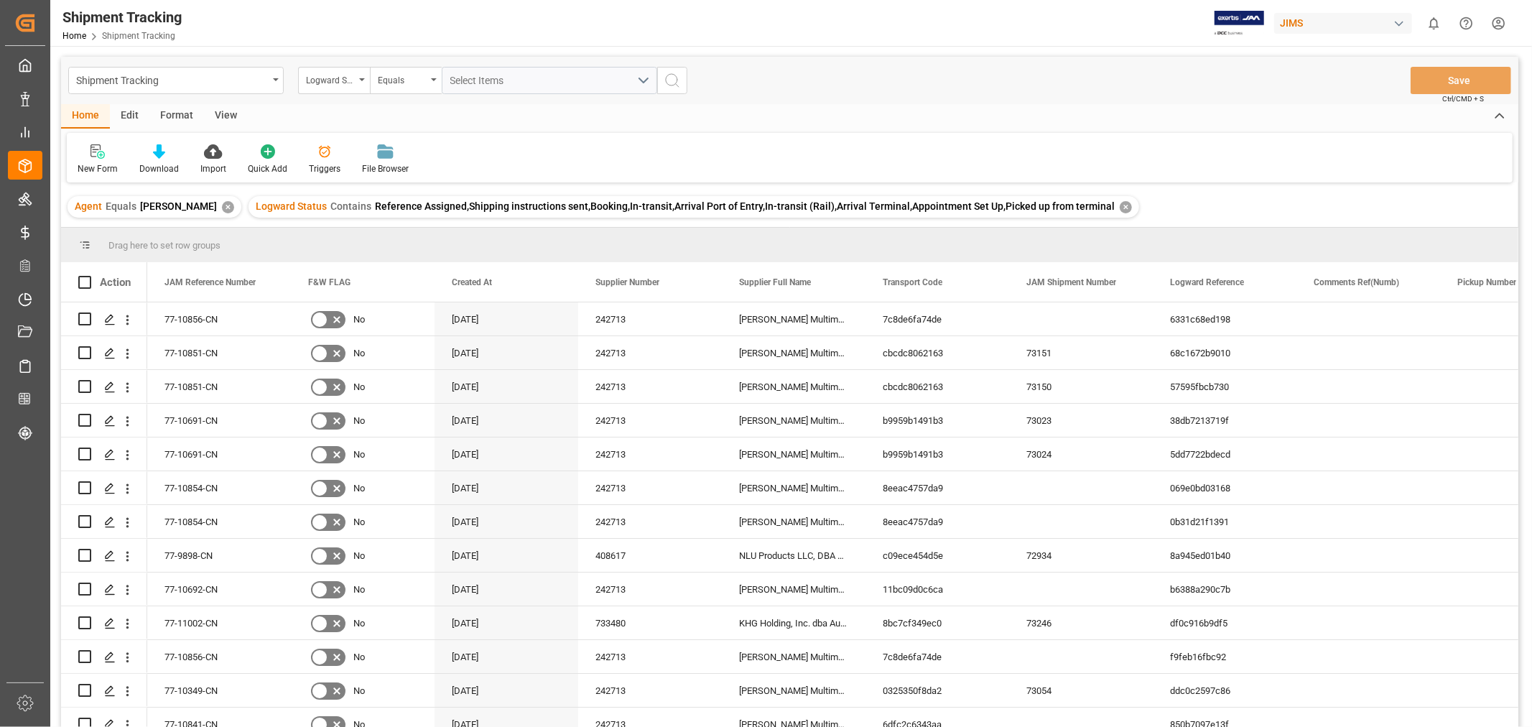
click at [231, 118] on div "View" at bounding box center [226, 116] width 44 height 24
click at [98, 156] on div at bounding box center [92, 151] width 28 height 15
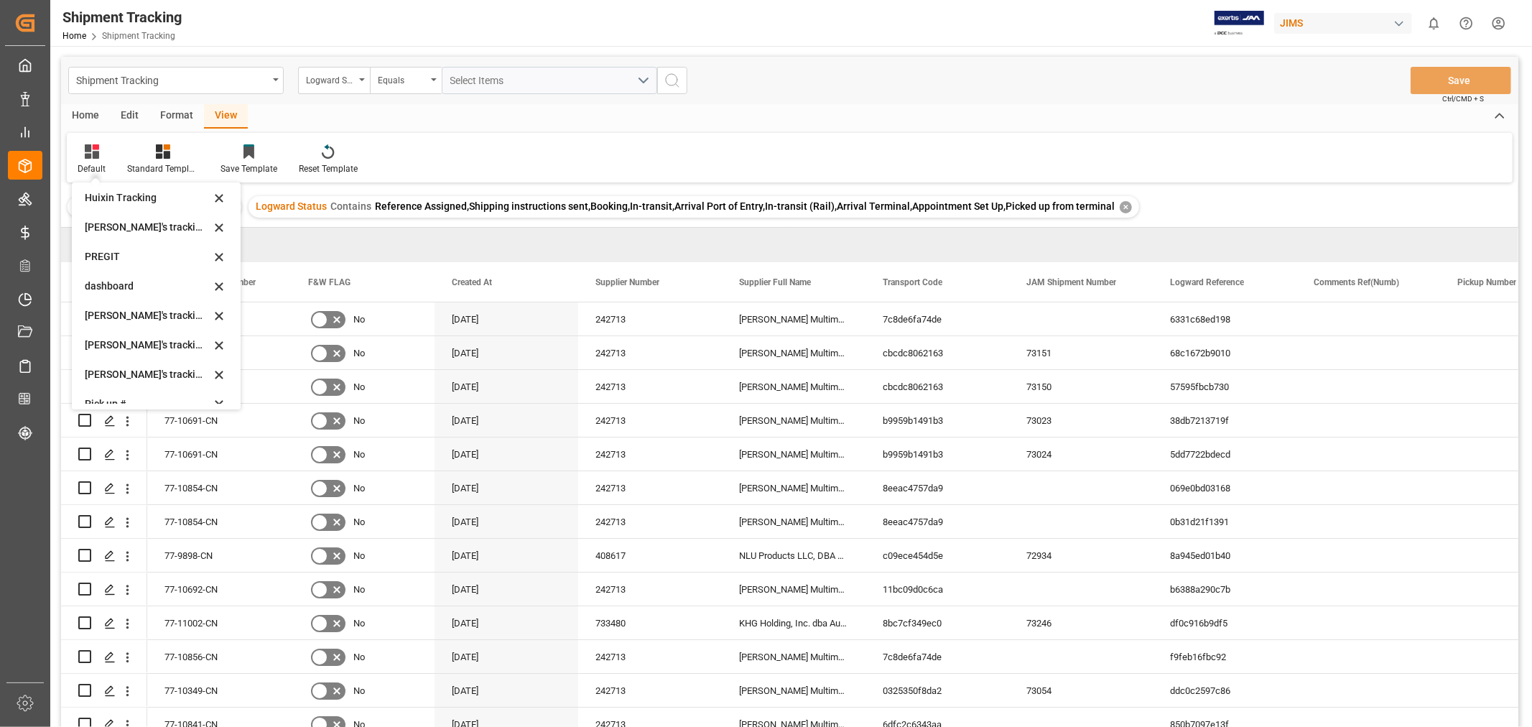
scroll to position [239, 0]
click at [133, 317] on div "[PERSON_NAME]'s tracking all_sample" at bounding box center [148, 317] width 126 height 15
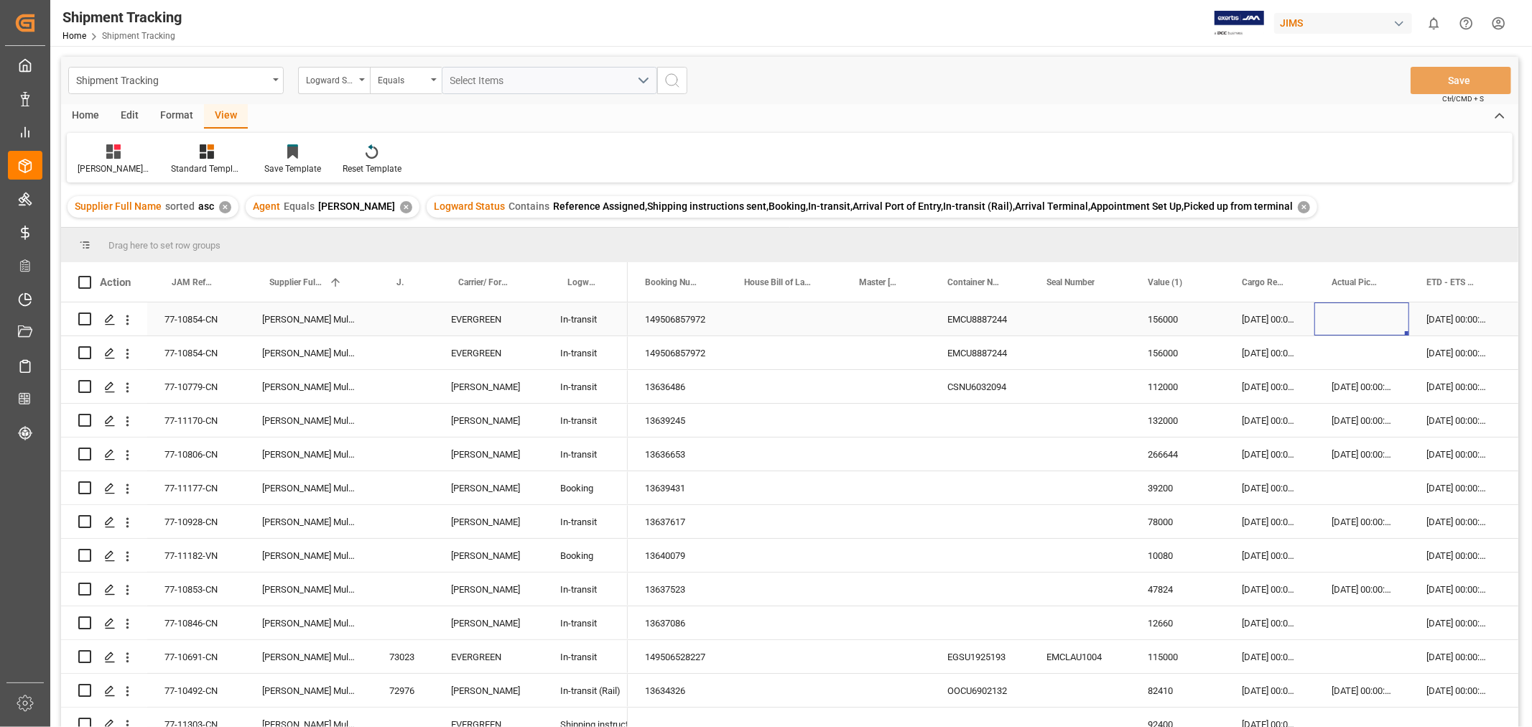
click at [1397, 323] on div "Press SPACE to select this row." at bounding box center [1361, 318] width 95 height 33
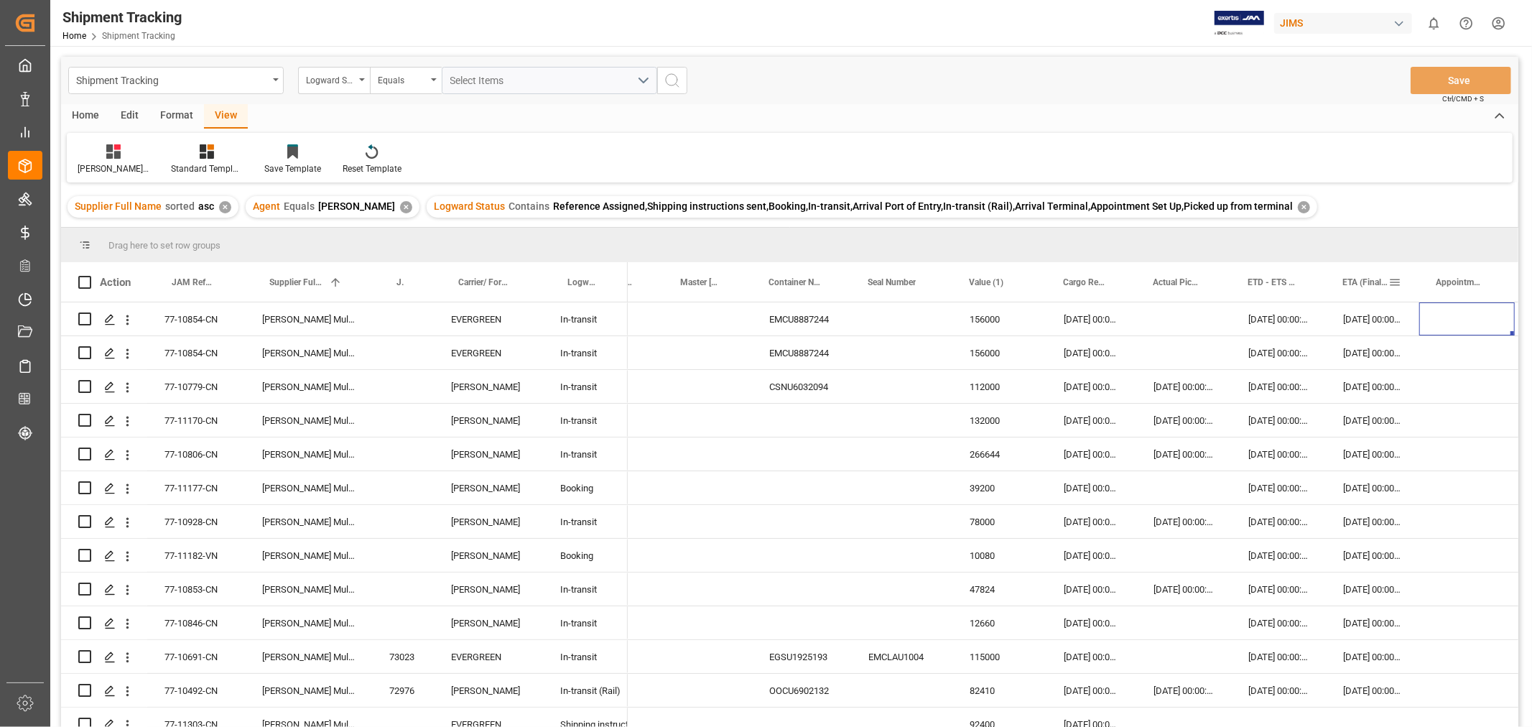
click at [1369, 277] on span "ETA (Final Delivery Location)" at bounding box center [1365, 282] width 46 height 10
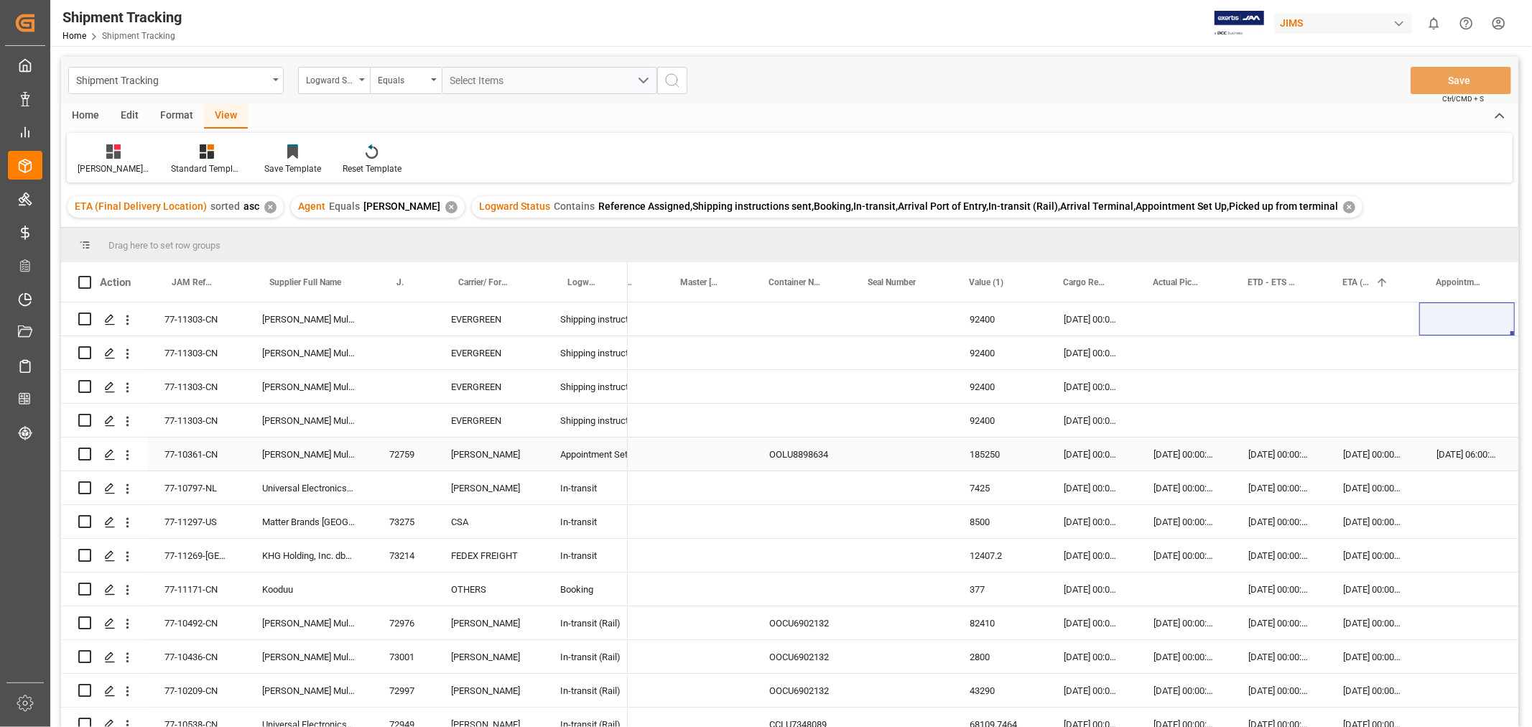
click at [1352, 455] on div "[DATE] 00:00:00" at bounding box center [1372, 453] width 93 height 33
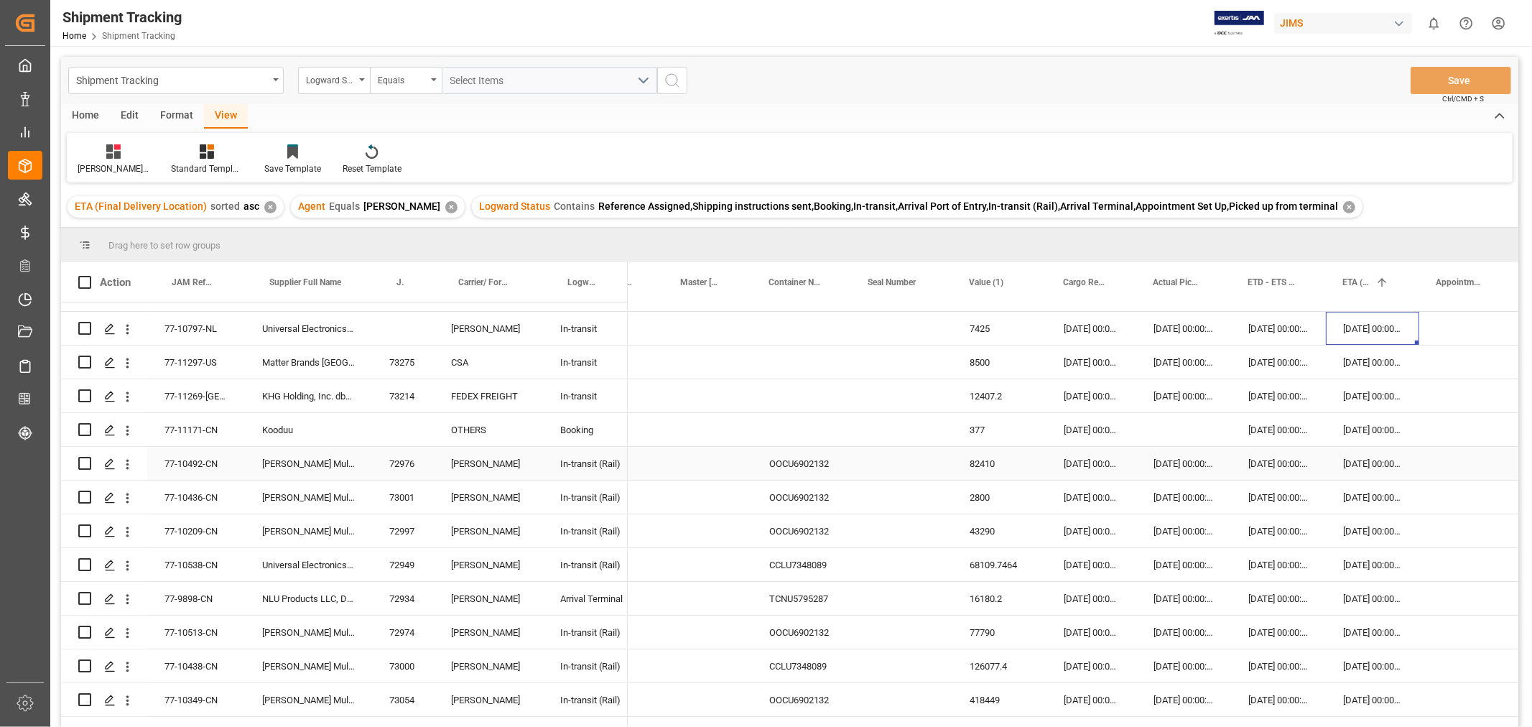
scroll to position [239, 0]
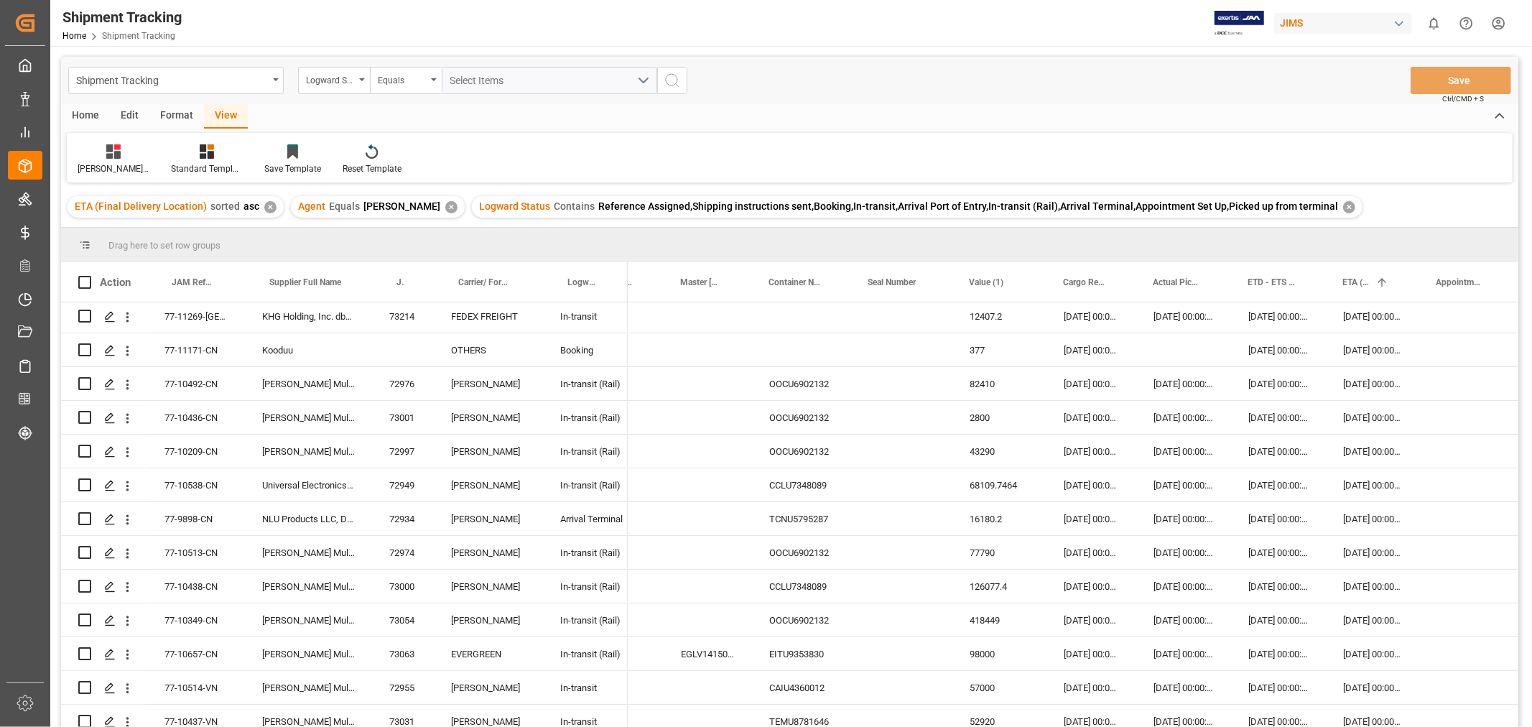
click at [1074, 99] on div "Shipment Tracking Logward Status Equals Select Items Save Ctrl/CMD + S" at bounding box center [789, 80] width 1457 height 47
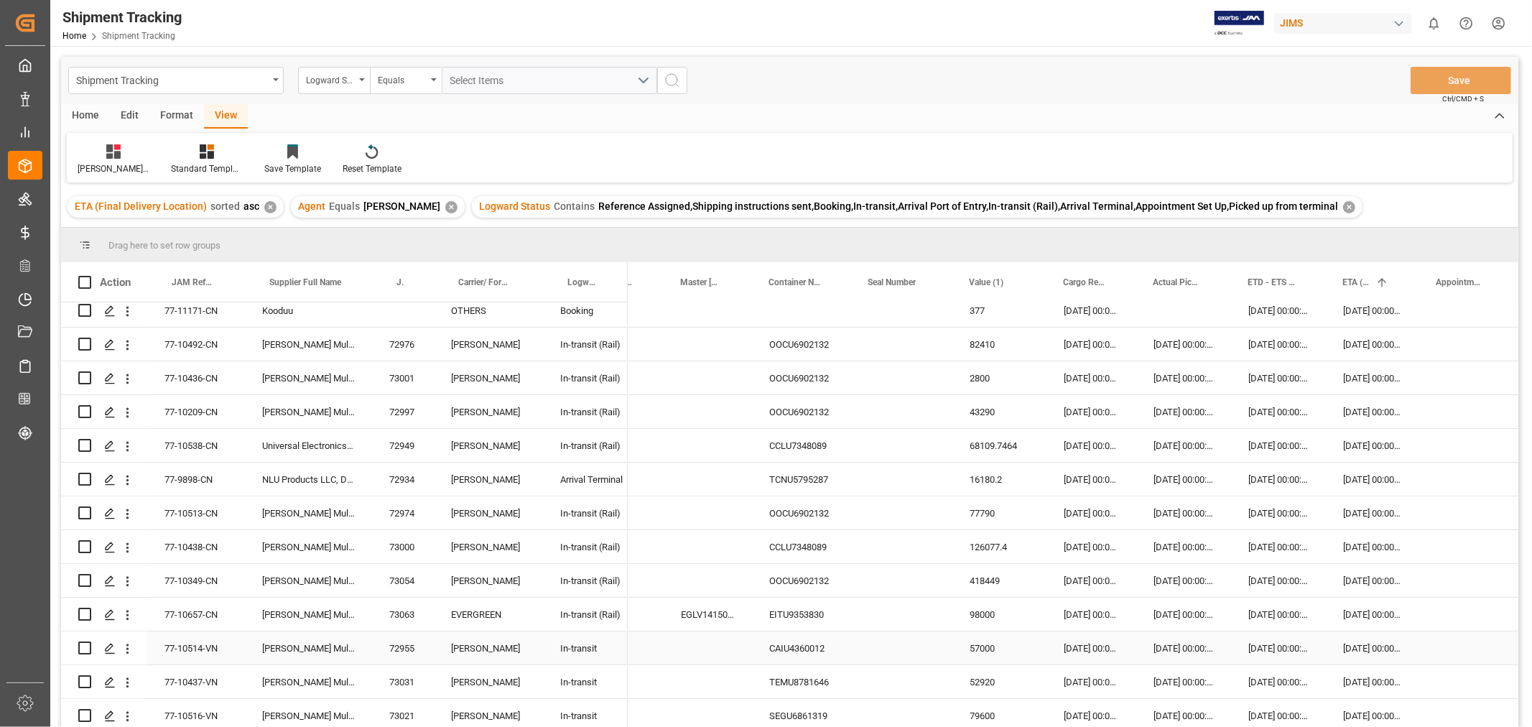
scroll to position [0, 0]
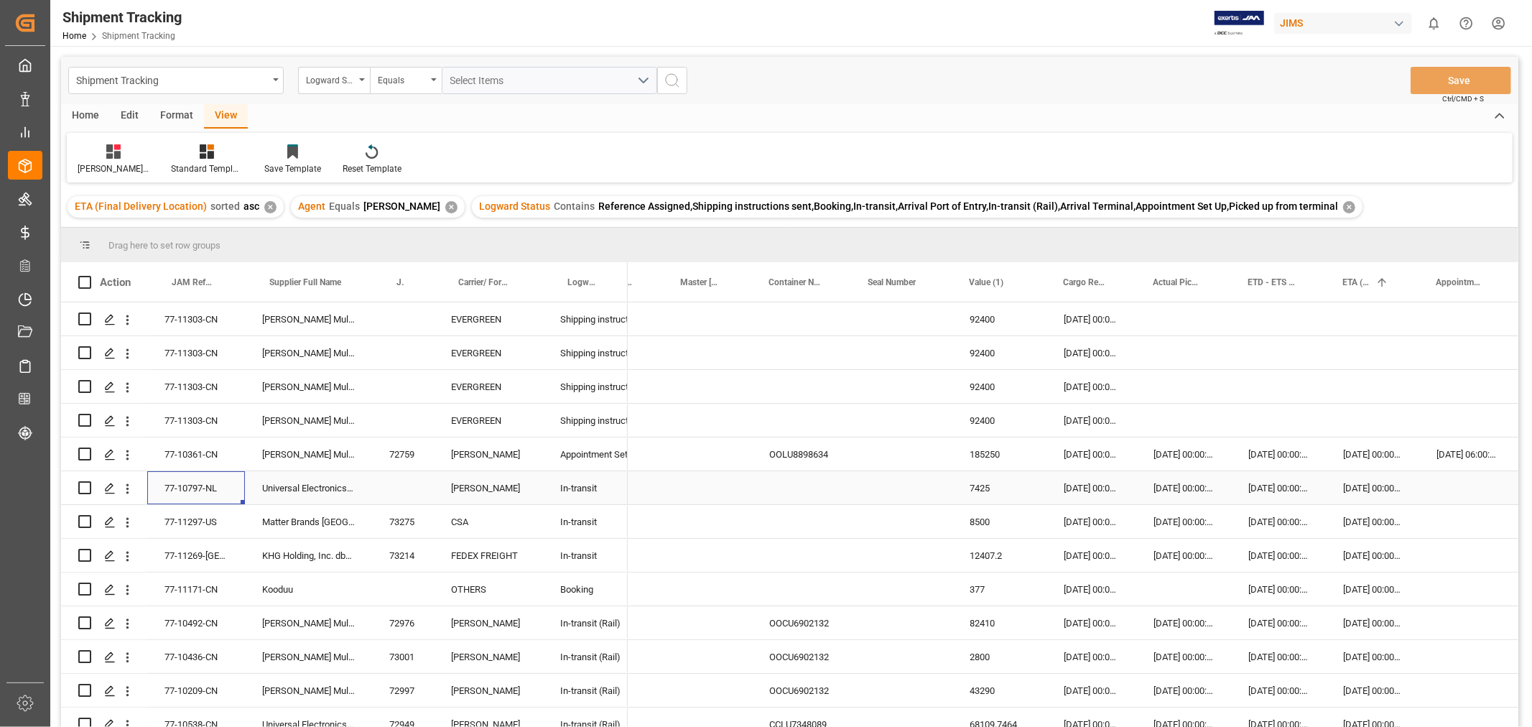
click at [178, 476] on div "77-10797-NL" at bounding box center [196, 487] width 98 height 33
click at [413, 489] on div "Press SPACE to select this row." at bounding box center [403, 487] width 62 height 33
click at [413, 489] on input "Press SPACE to select this row." at bounding box center [402, 496] width 39 height 27
paste input "73064"
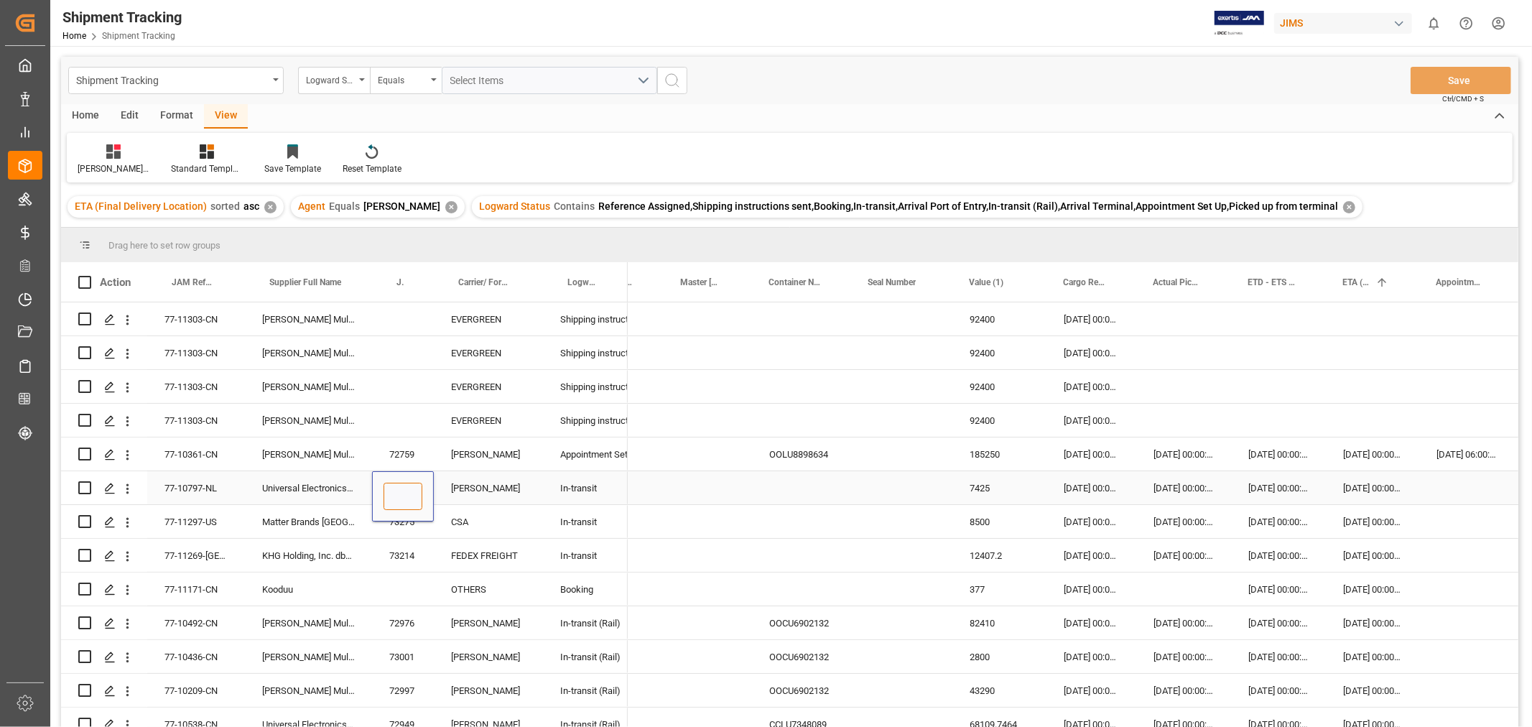
type input "73064"
click at [506, 496] on div "[PERSON_NAME]" at bounding box center [488, 487] width 109 height 33
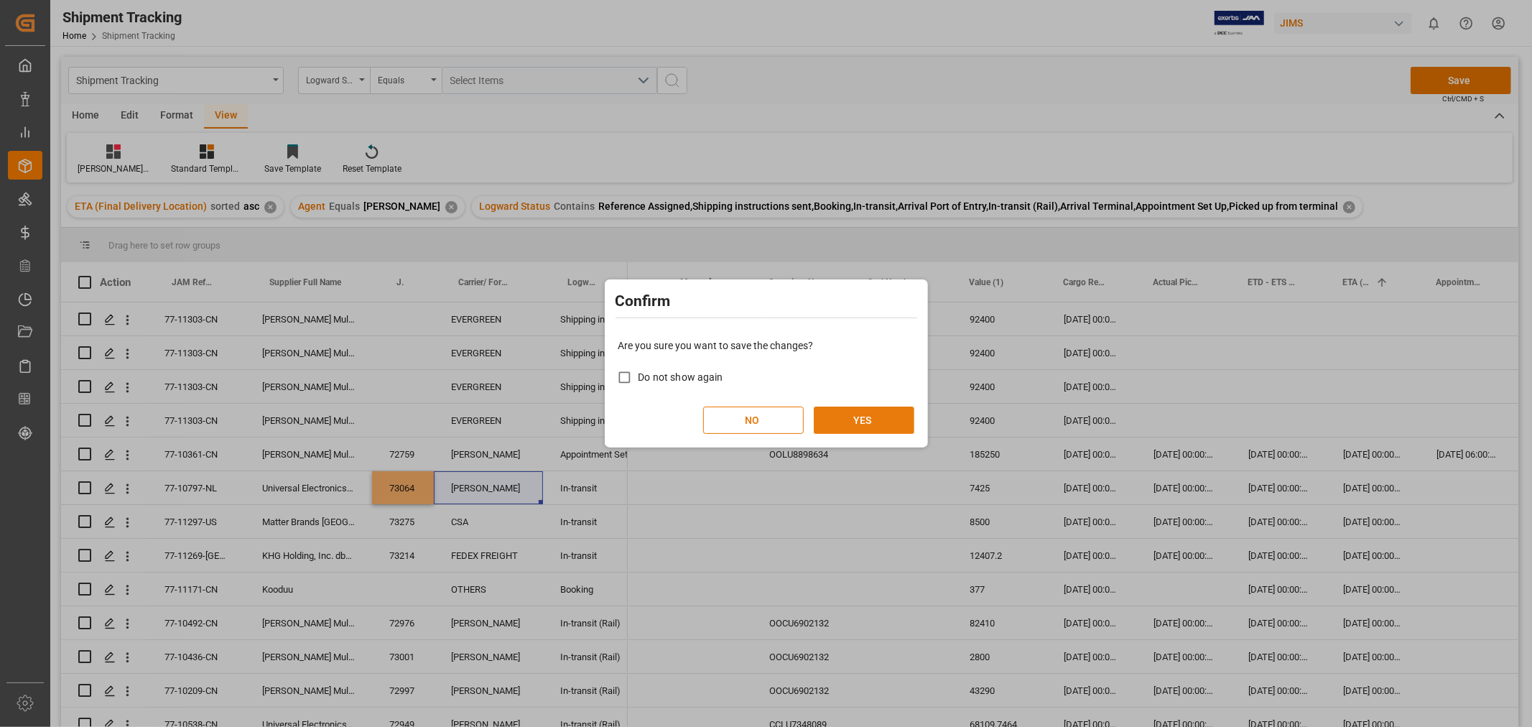
click at [851, 417] on button "YES" at bounding box center [864, 419] width 101 height 27
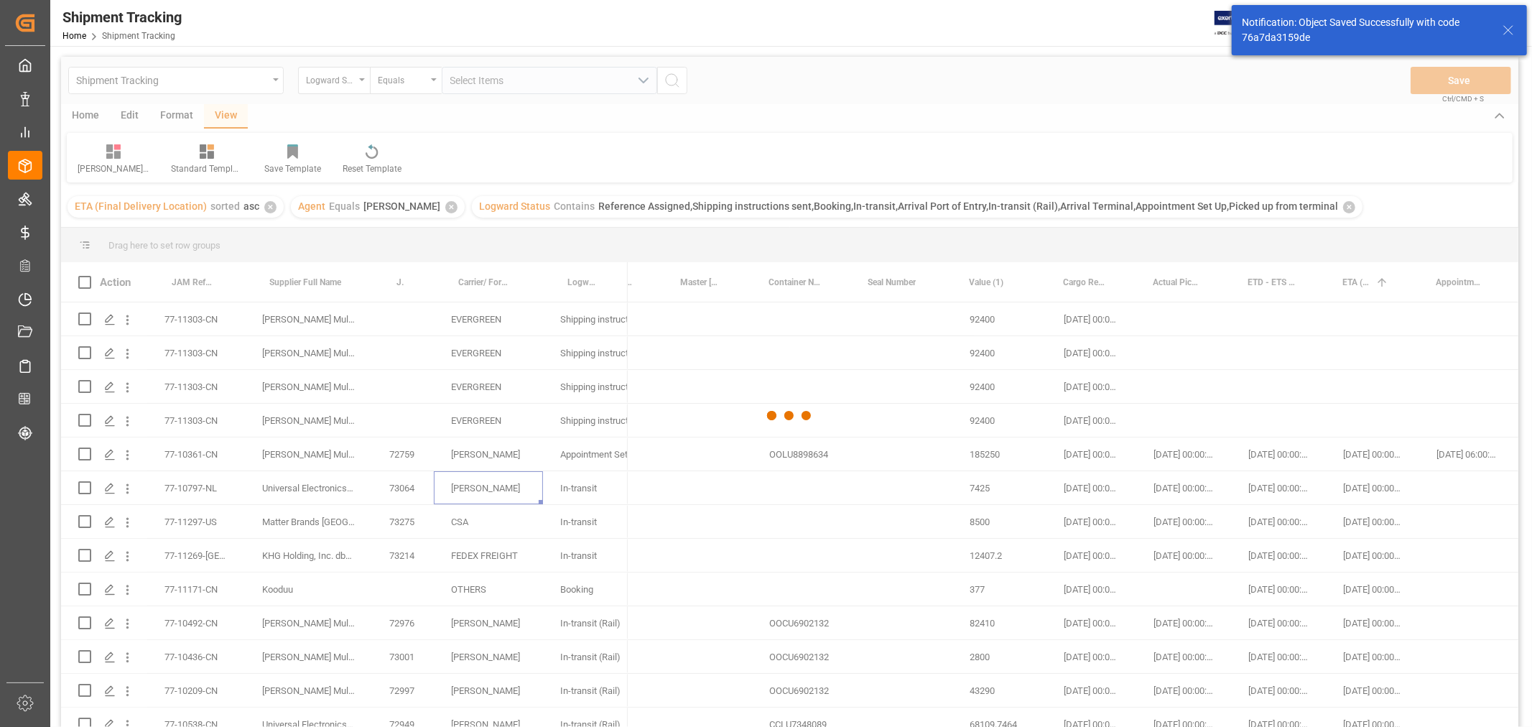
click at [404, 594] on div at bounding box center [789, 416] width 1457 height 718
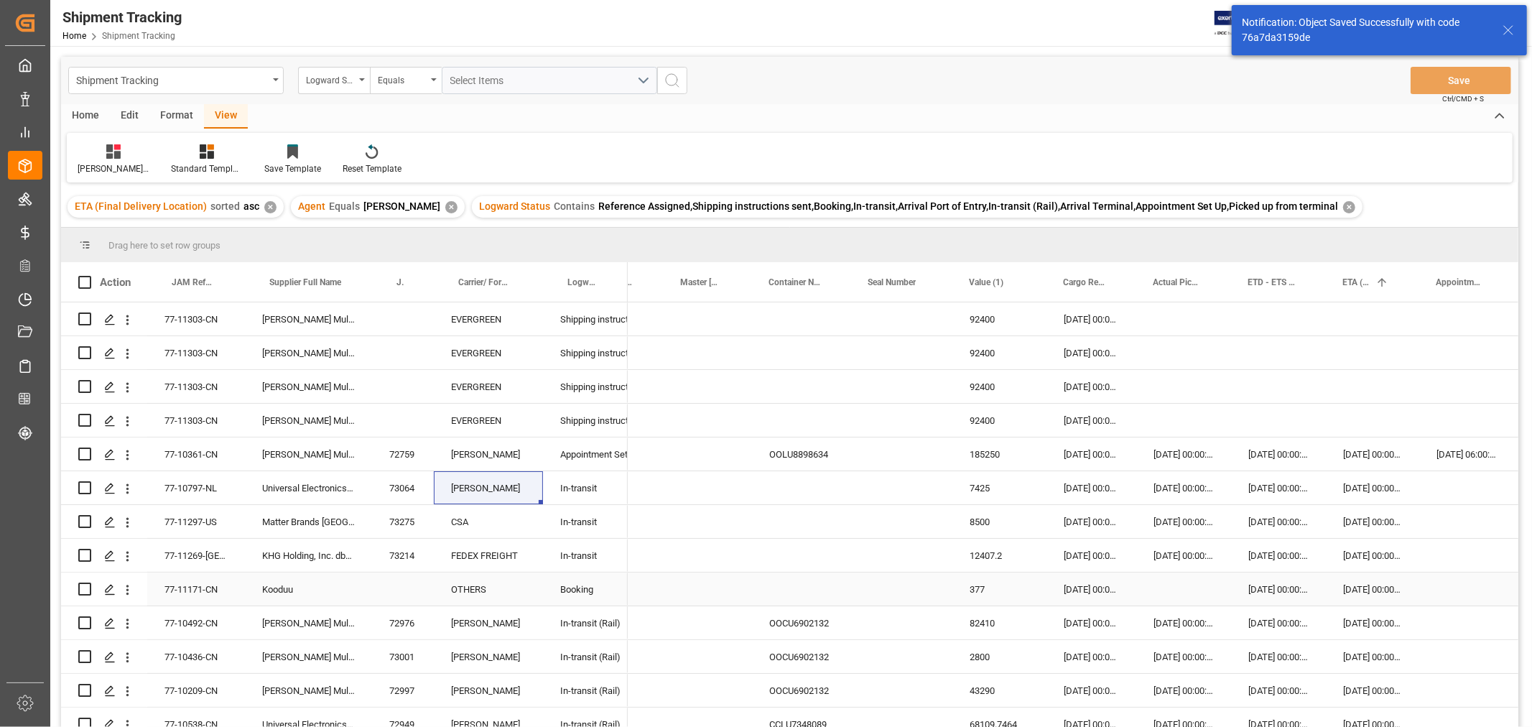
click at [404, 594] on div "Press SPACE to select this row." at bounding box center [403, 588] width 62 height 33
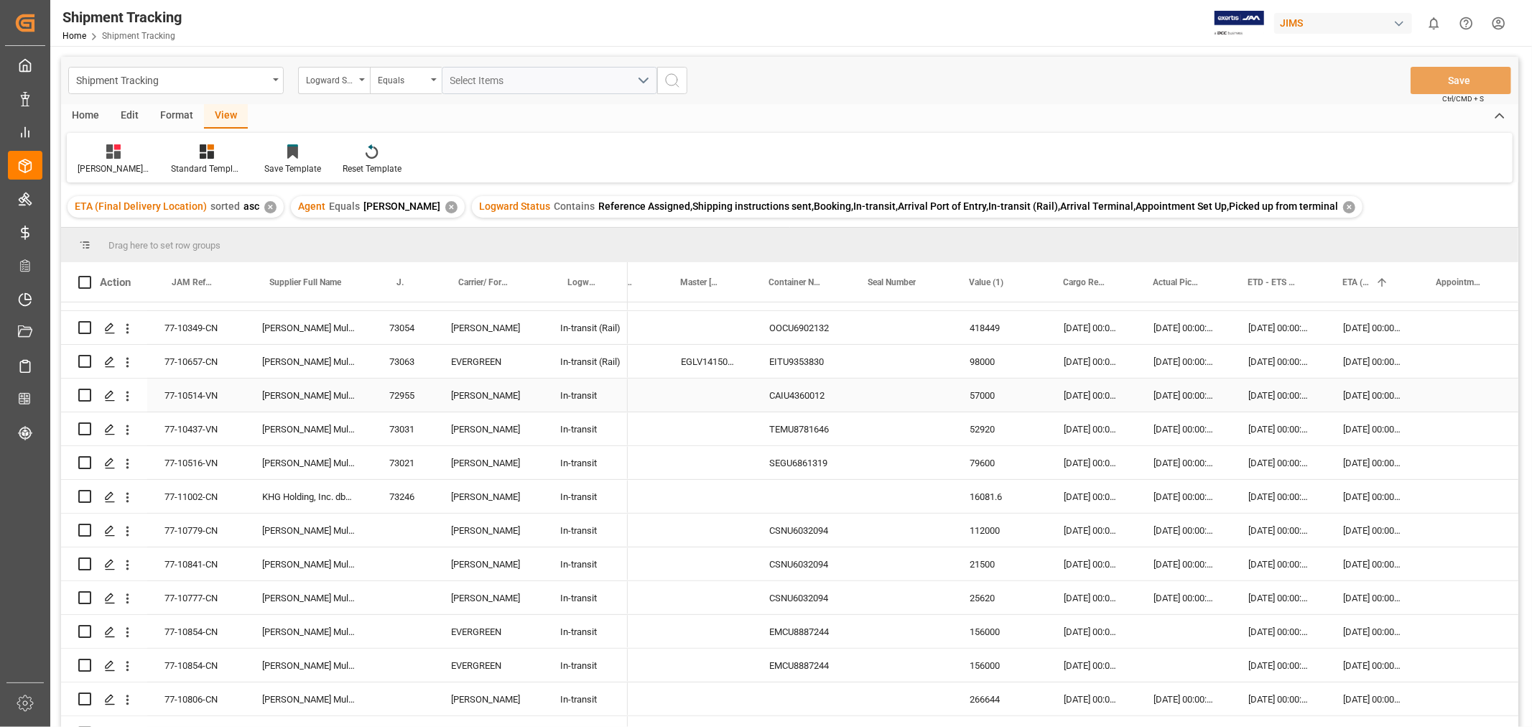
scroll to position [558, 0]
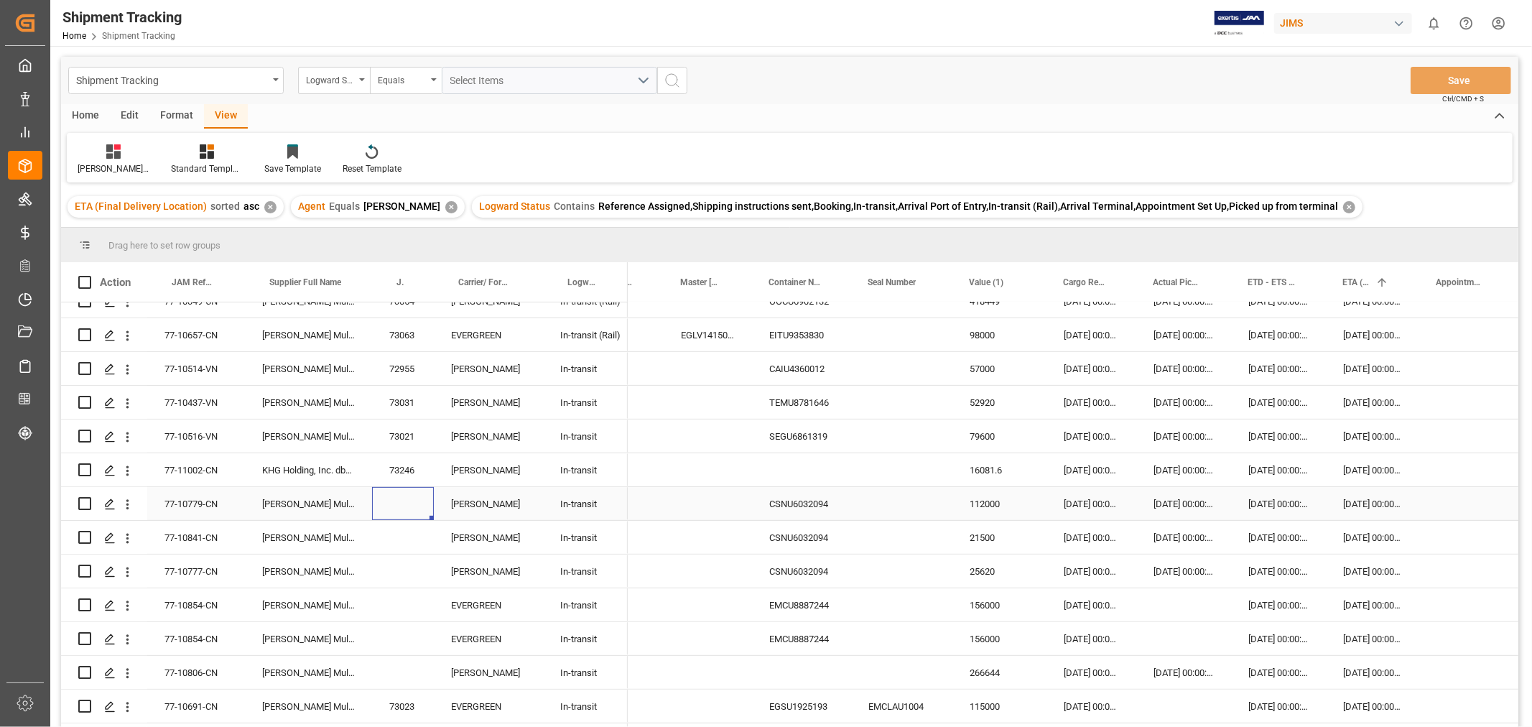
click at [399, 505] on div "Press SPACE to select this row." at bounding box center [403, 503] width 62 height 33
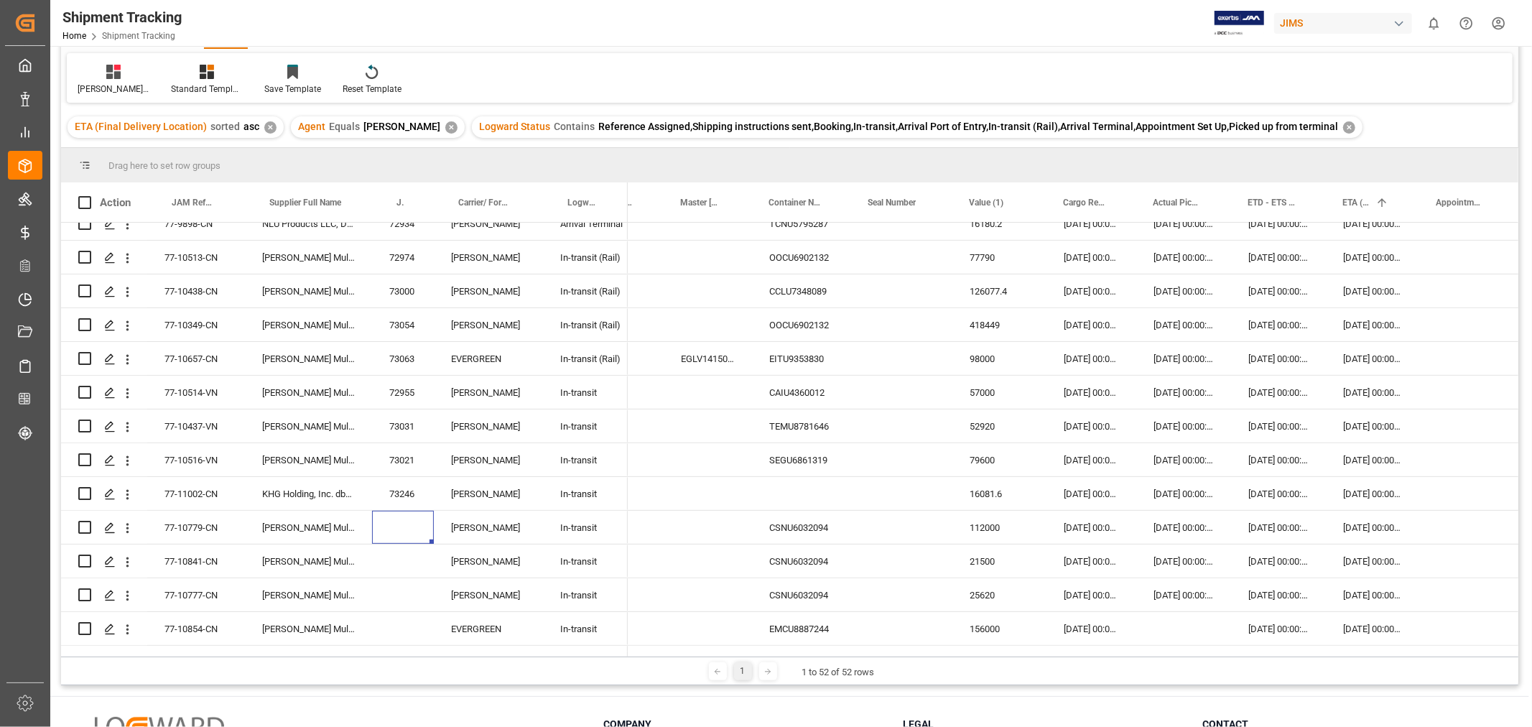
scroll to position [453, 0]
click at [608, 361] on div "In-transit (Rail)" at bounding box center [585, 360] width 50 height 33
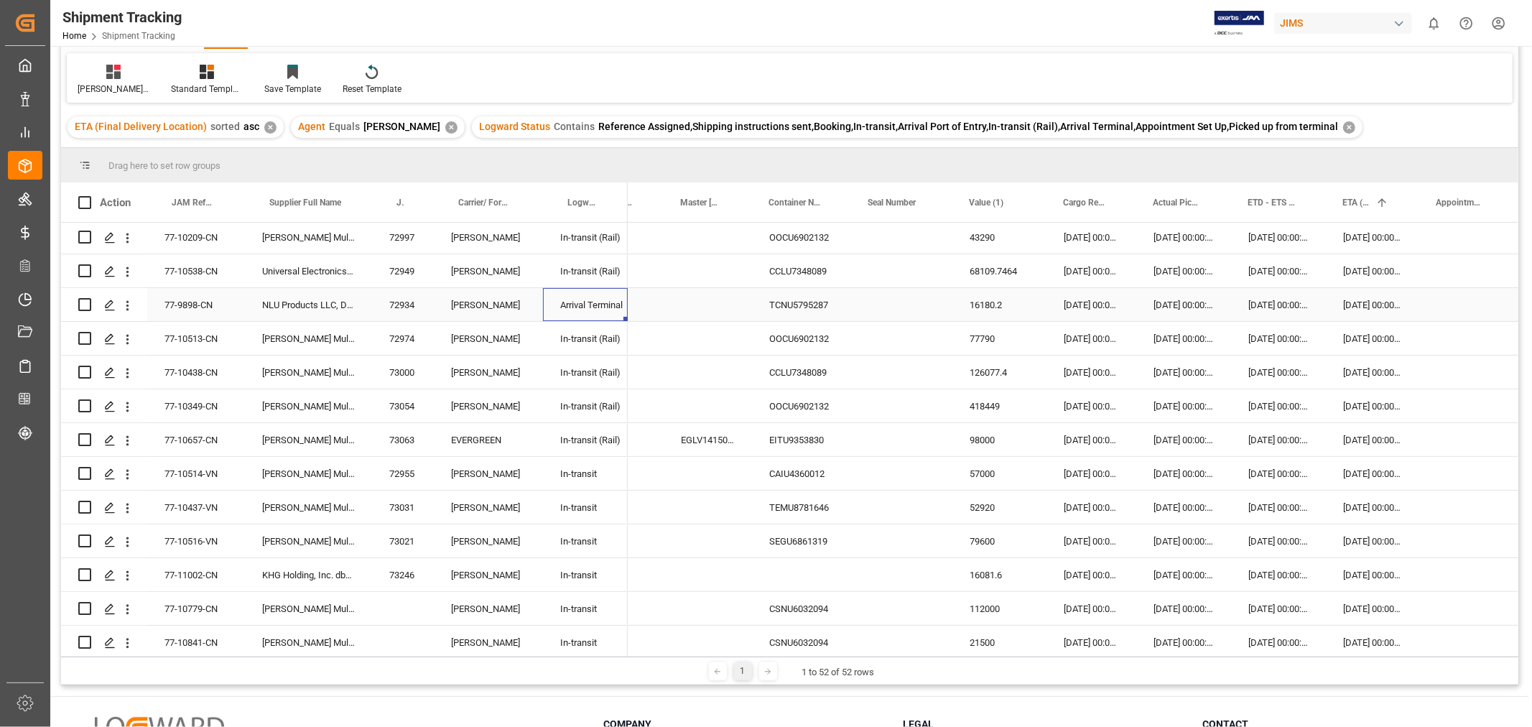
click at [591, 304] on div "Arrival Terminal" at bounding box center [585, 305] width 50 height 33
click at [809, 304] on div "TCNU5795287" at bounding box center [801, 304] width 99 height 33
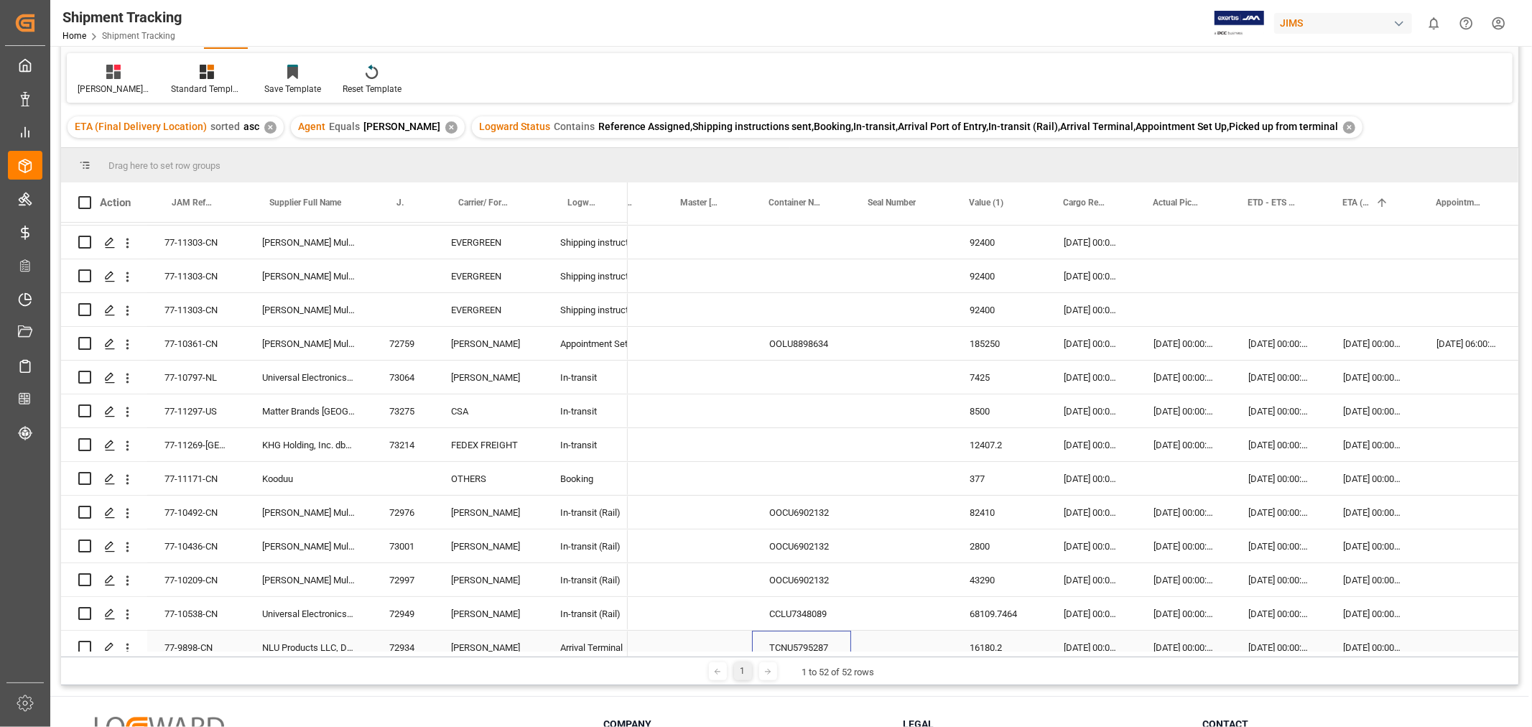
scroll to position [0, 0]
